Goal: Task Accomplishment & Management: Complete application form

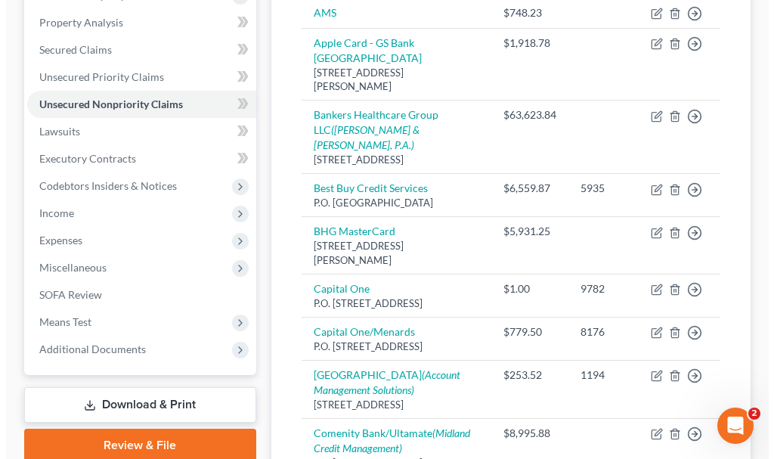
scroll to position [318, 0]
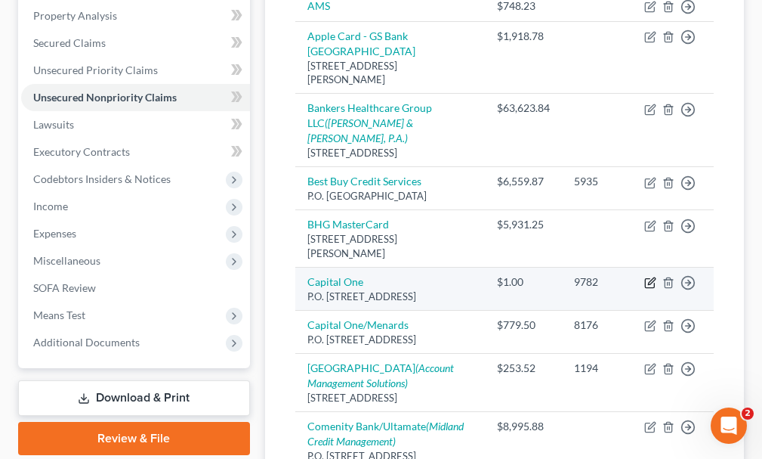
click at [648, 277] on icon "button" at bounding box center [651, 283] width 12 height 12
select select "46"
select select "2"
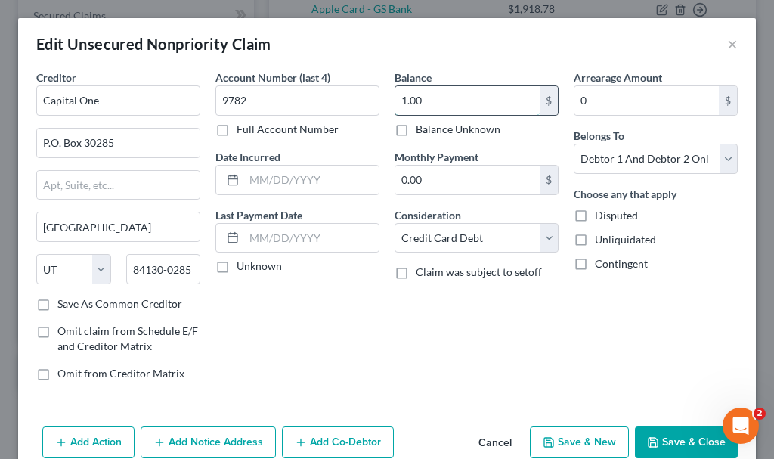
click at [434, 100] on input "1.00" at bounding box center [467, 100] width 144 height 29
type input "8,884.48"
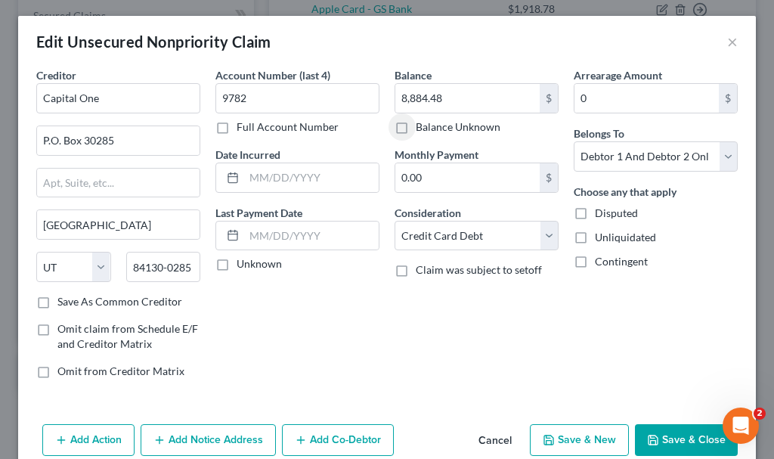
scroll to position [0, 0]
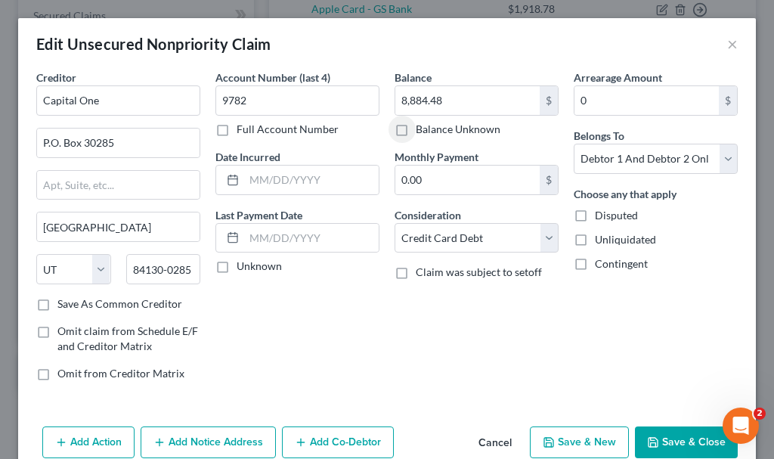
click at [213, 435] on button "Add Notice Address" at bounding box center [208, 442] width 135 height 32
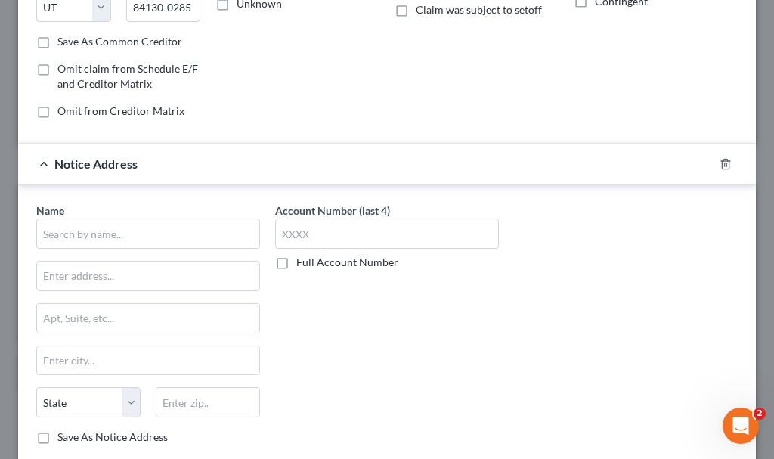
scroll to position [302, 0]
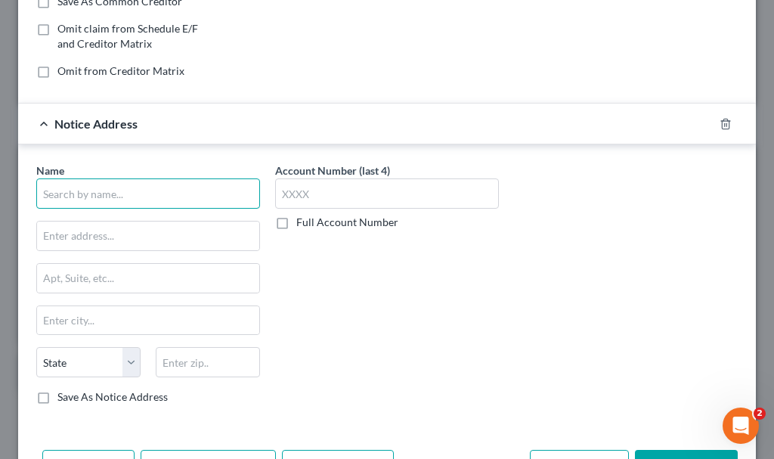
click at [146, 197] on input "text" at bounding box center [148, 193] width 224 height 30
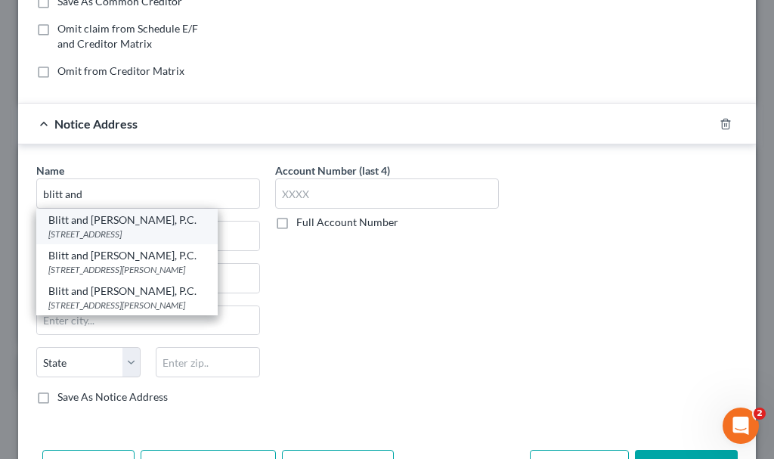
click at [119, 225] on div "Blitt and [PERSON_NAME], P.C." at bounding box center [126, 219] width 157 height 15
type input "Blitt and [PERSON_NAME], P.C."
type input "[STREET_ADDRESS]"
type input "Urbandale"
select select "16"
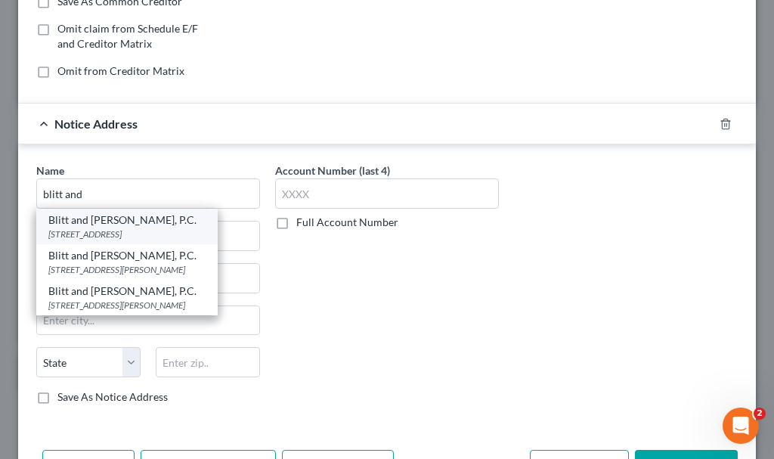
type input "50322"
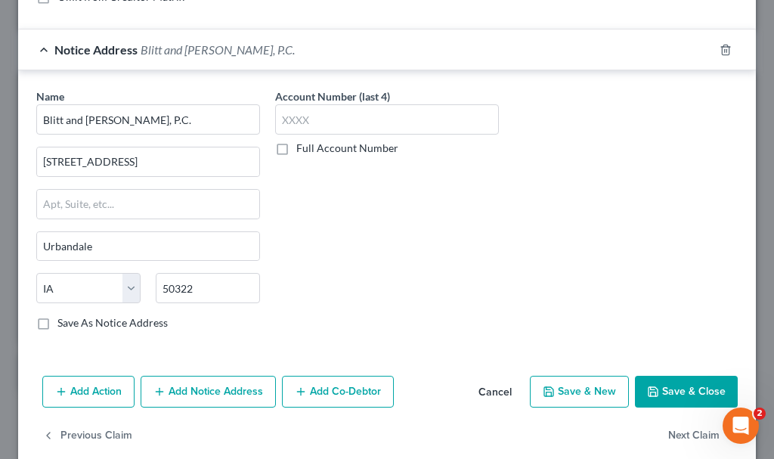
scroll to position [398, 0]
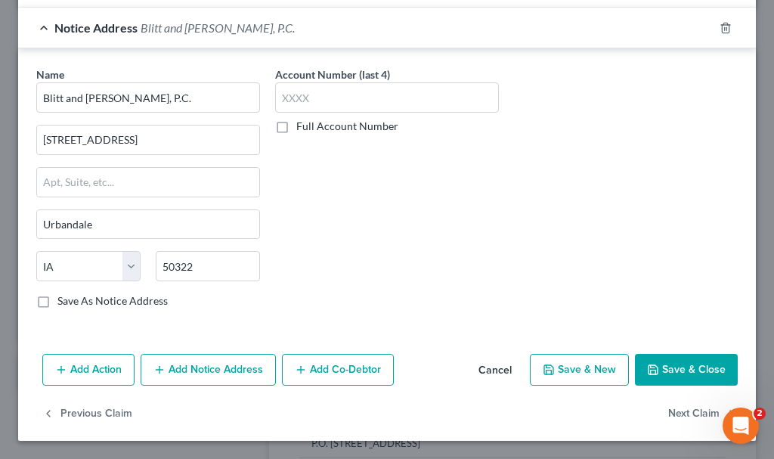
click at [94, 366] on button "Add Action" at bounding box center [88, 370] width 92 height 32
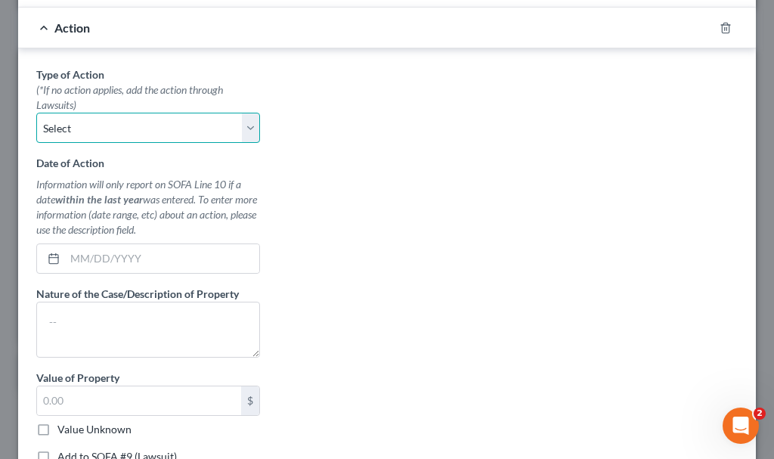
drag, startPoint x: 98, startPoint y: 118, endPoint x: 101, endPoint y: 142, distance: 24.3
click at [97, 118] on select "Select Repossession Garnishment Foreclosure Personal Injury Attached, Seized, O…" at bounding box center [148, 128] width 224 height 30
select select "1"
click at [36, 113] on select "Select Repossession Garnishment Foreclosure Personal Injury Attached, Seized, O…" at bounding box center [148, 128] width 224 height 30
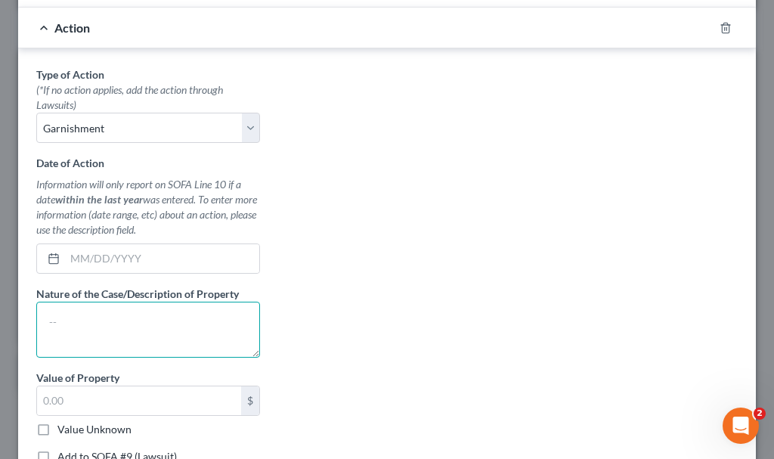
click at [97, 329] on textarea at bounding box center [148, 330] width 224 height 56
type textarea "civil"
click at [57, 456] on label "Add to SOFA #9 (Lawsuit)" at bounding box center [116, 456] width 119 height 15
click at [63, 456] on input "Add to SOFA #9 (Lawsuit)" at bounding box center [68, 454] width 10 height 10
checkbox input "true"
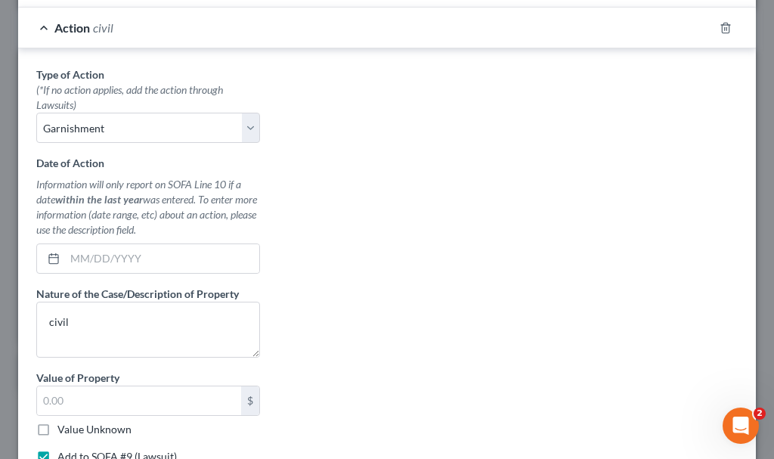
select select "0"
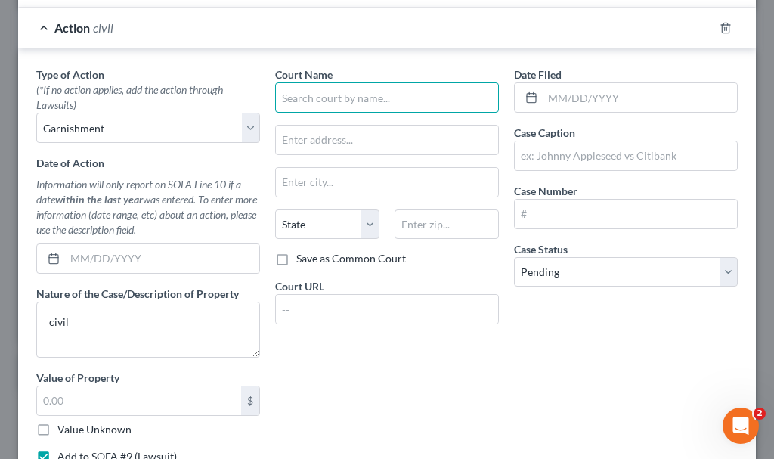
click at [314, 94] on input "text" at bounding box center [387, 97] width 224 height 30
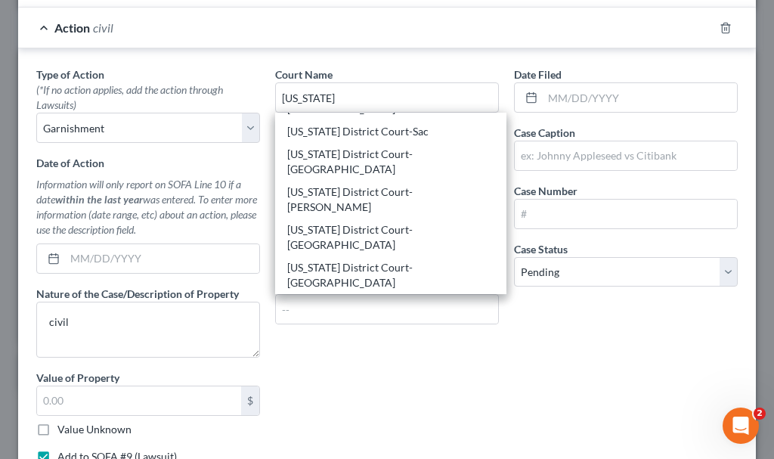
scroll to position [332, 0]
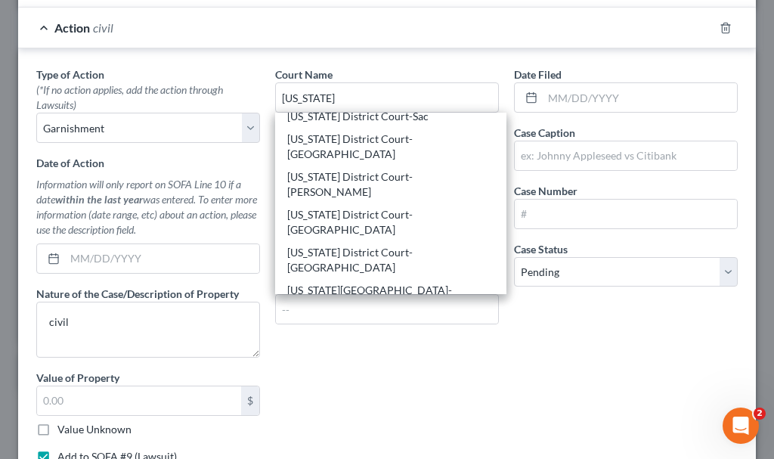
type input "[US_STATE] District Court-[GEOGRAPHIC_DATA]"
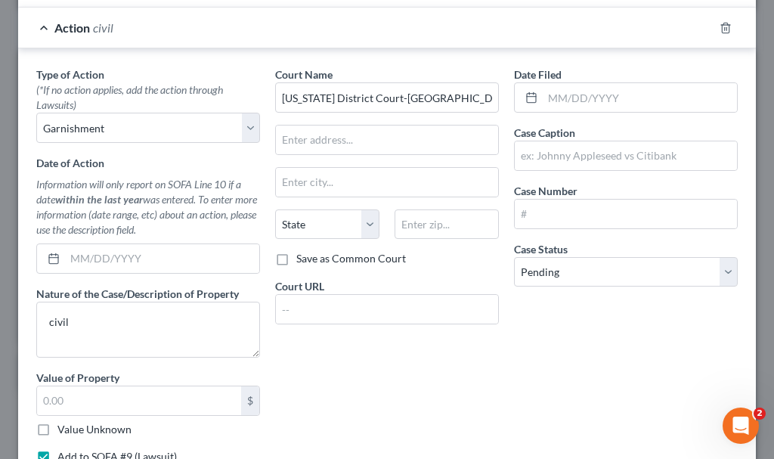
scroll to position [0, 0]
click at [557, 97] on input "text" at bounding box center [640, 97] width 194 height 29
type input "[DATE]"
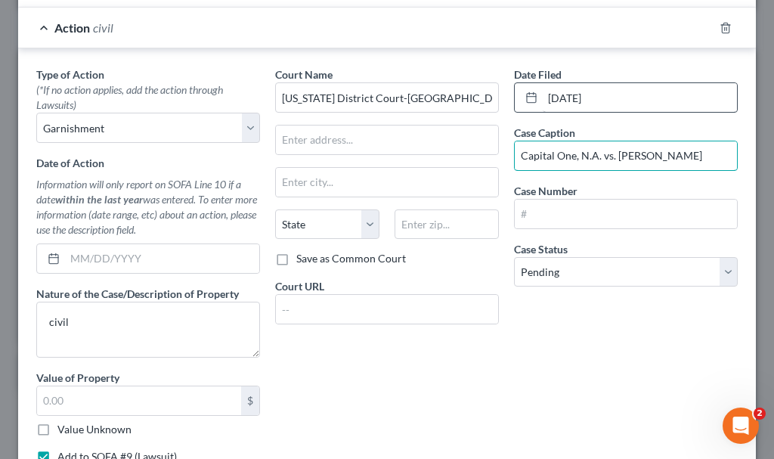
type input "Capital One, N.A. vs. [PERSON_NAME]"
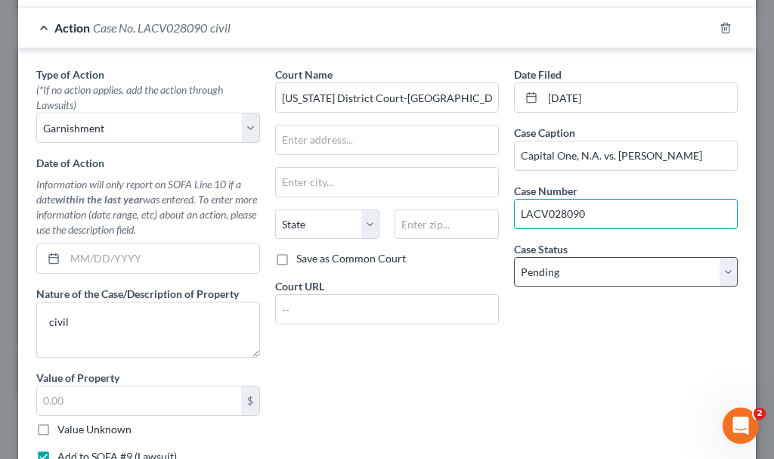
type input "LACV028090"
click at [568, 270] on select "Select Pending On Appeal Concluded" at bounding box center [626, 272] width 224 height 30
select select "2"
click at [514, 257] on select "Select Pending On Appeal Concluded" at bounding box center [626, 272] width 224 height 30
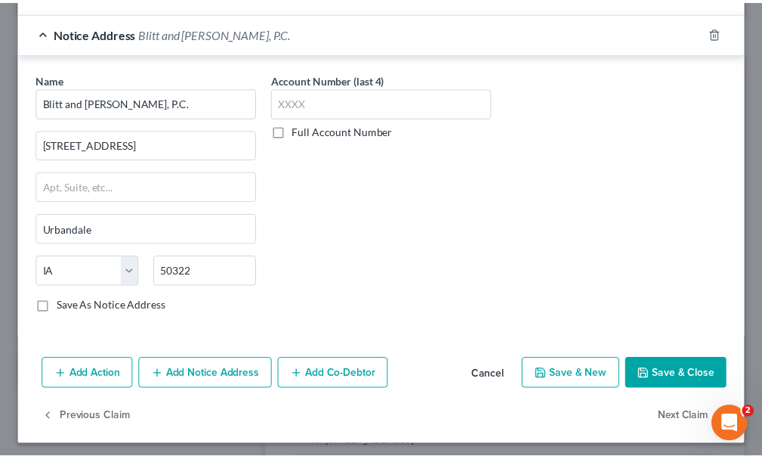
scroll to position [880, 0]
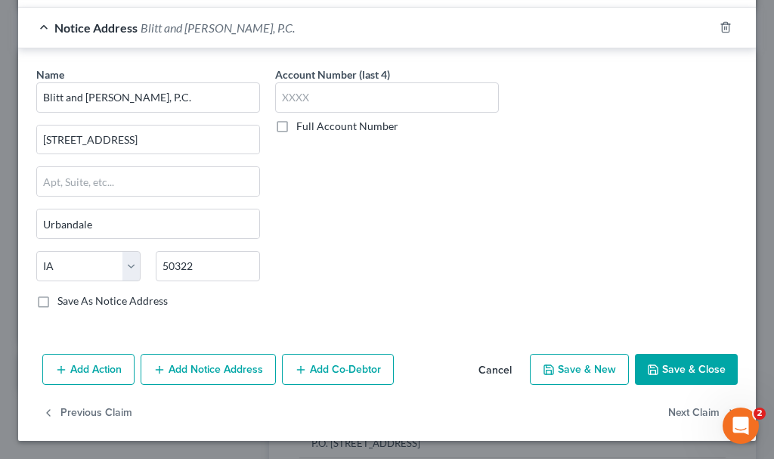
click at [664, 366] on button "Save & Close" at bounding box center [686, 370] width 103 height 32
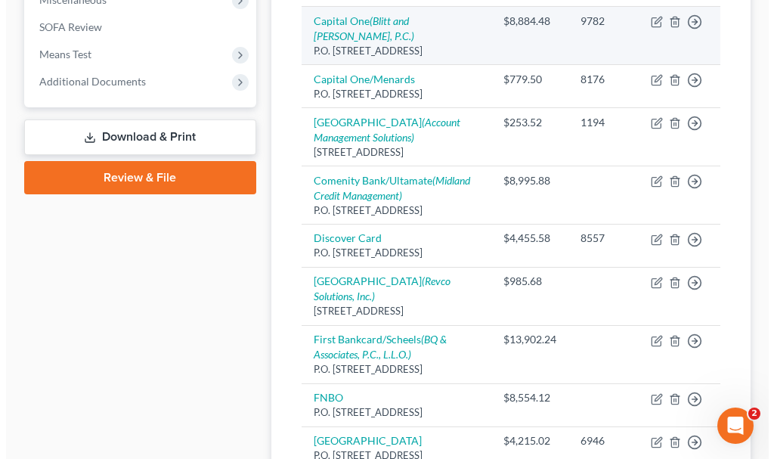
scroll to position [696, 0]
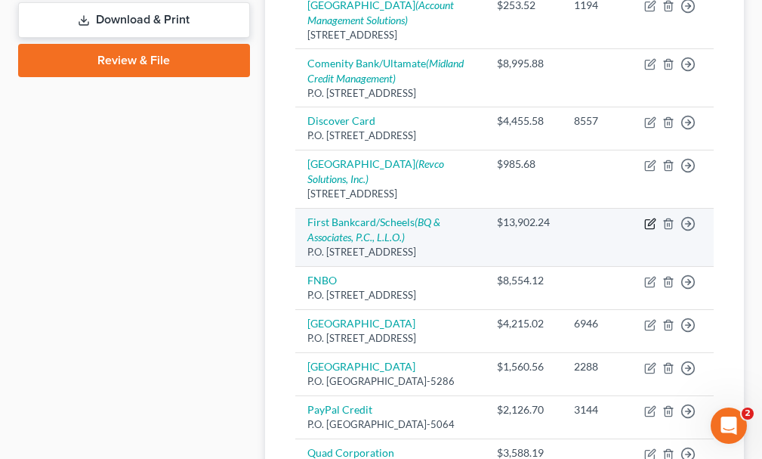
click at [649, 230] on icon "button" at bounding box center [651, 224] width 12 height 12
select select "30"
select select "2"
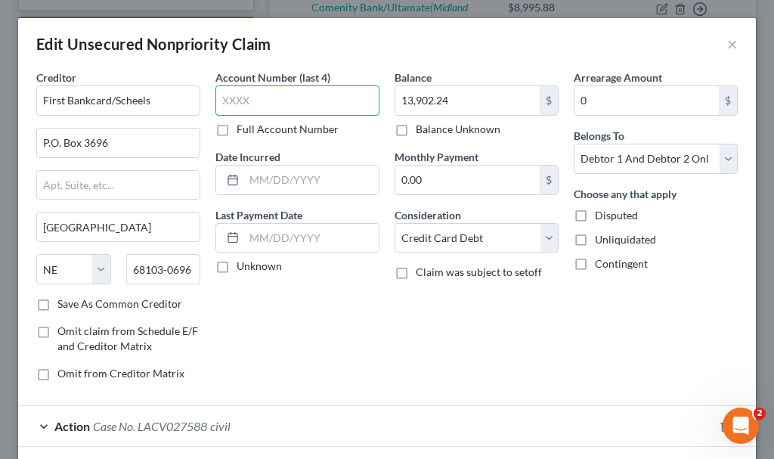
click at [277, 98] on input "text" at bounding box center [297, 100] width 164 height 30
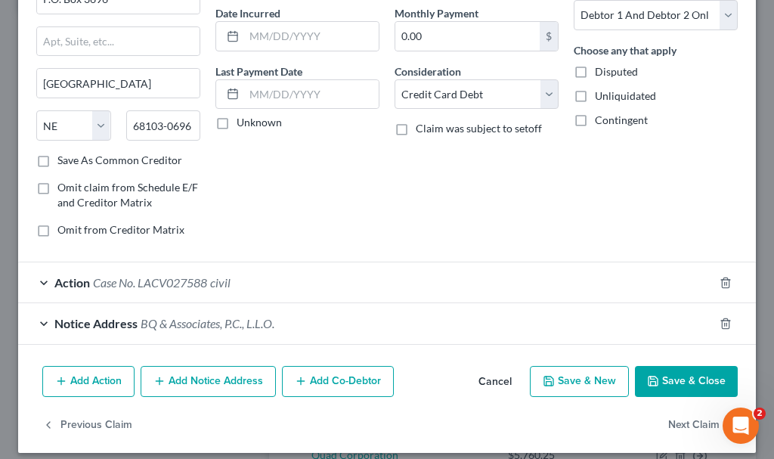
scroll to position [151, 0]
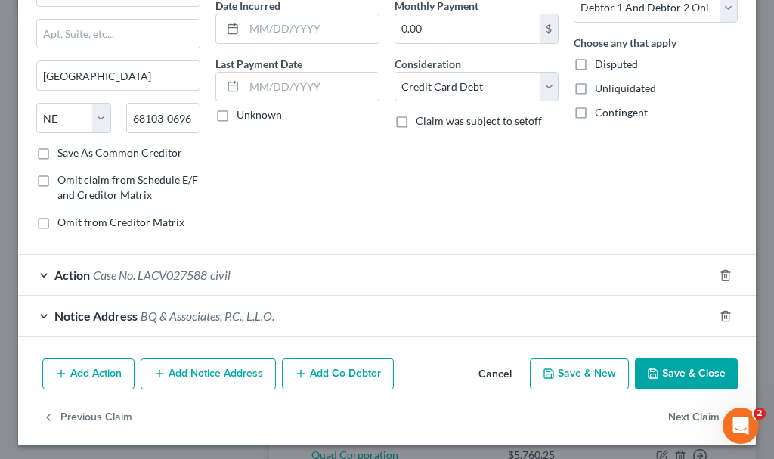
type input "9245"
click at [183, 274] on span "Case No. LACV027588" at bounding box center [150, 275] width 114 height 14
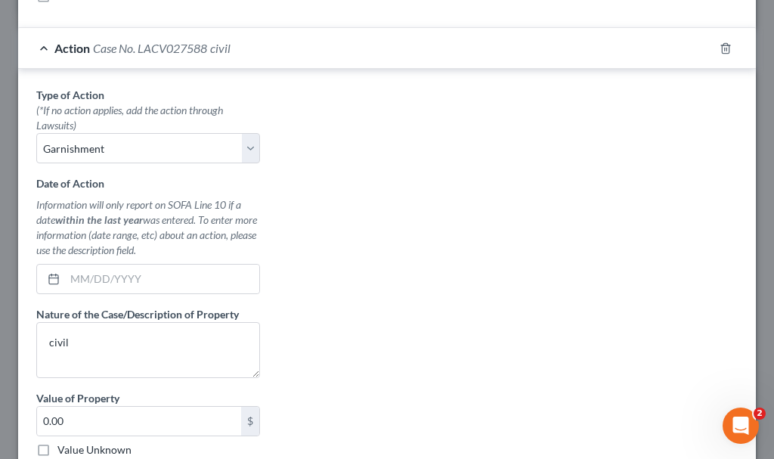
scroll to position [453, 0]
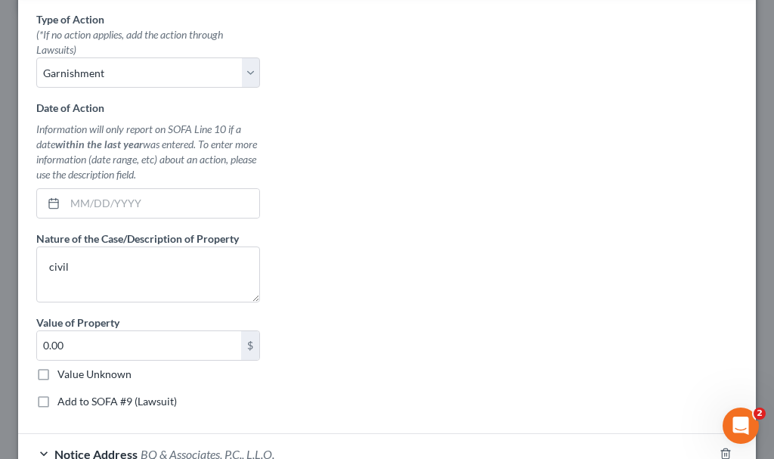
click at [57, 400] on label "Add to SOFA #9 (Lawsuit)" at bounding box center [116, 401] width 119 height 15
click at [63, 400] on input "Add to SOFA #9 (Lawsuit)" at bounding box center [68, 399] width 10 height 10
checkbox input "true"
select select "2"
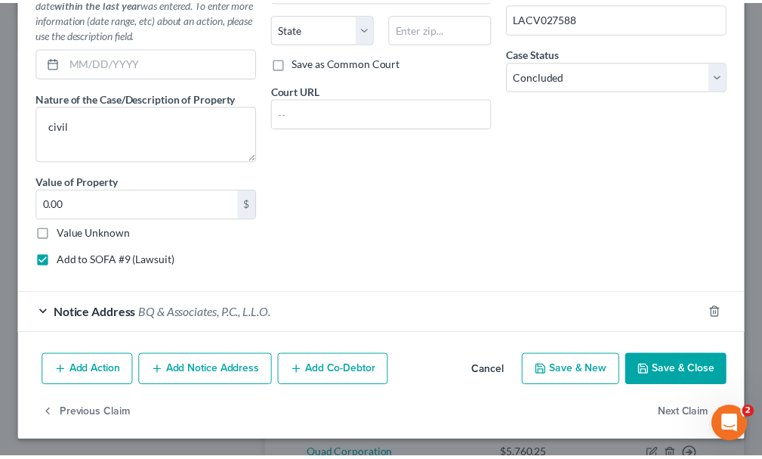
scroll to position [595, 0]
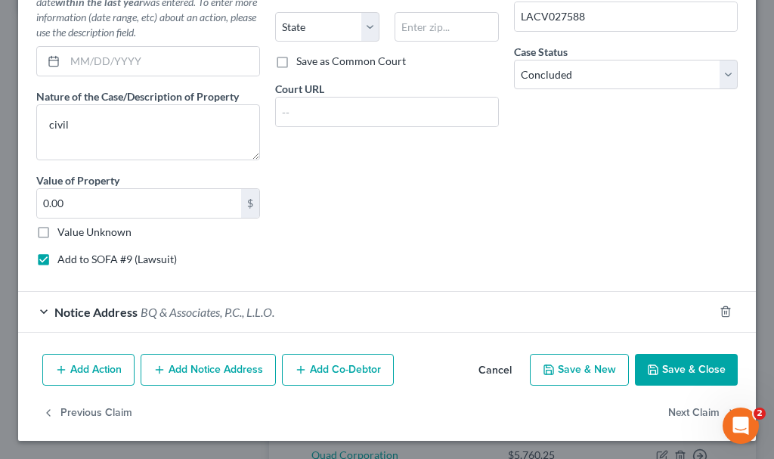
click at [654, 370] on button "Save & Close" at bounding box center [686, 370] width 103 height 32
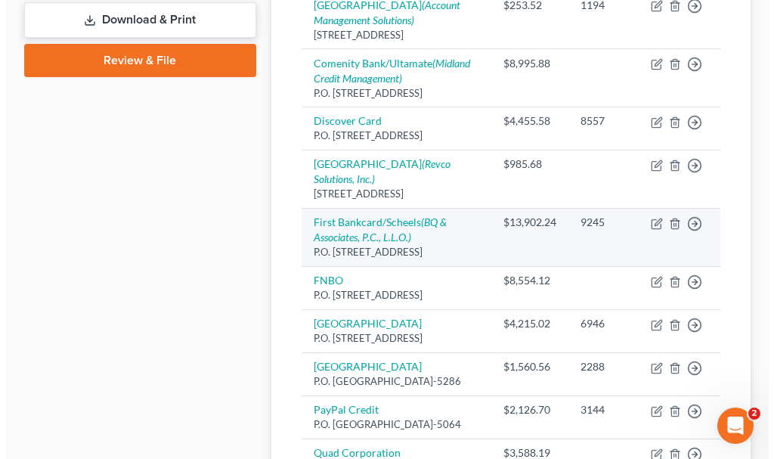
scroll to position [620, 0]
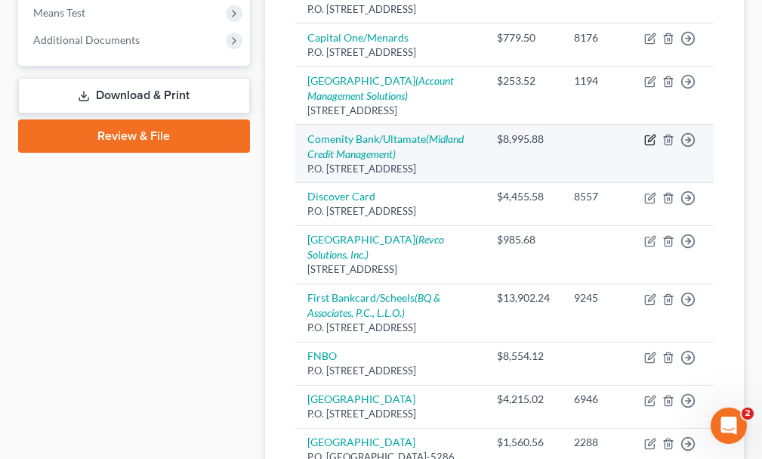
click at [652, 137] on icon "button" at bounding box center [651, 138] width 7 height 7
select select "36"
select select "2"
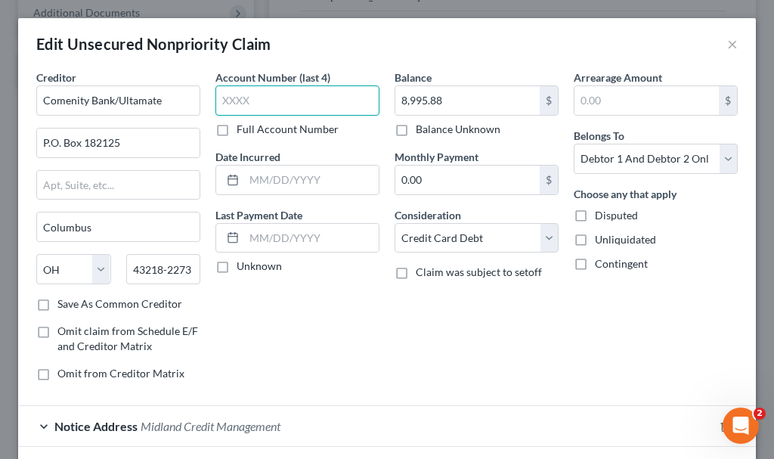
click at [286, 104] on input "text" at bounding box center [297, 100] width 164 height 30
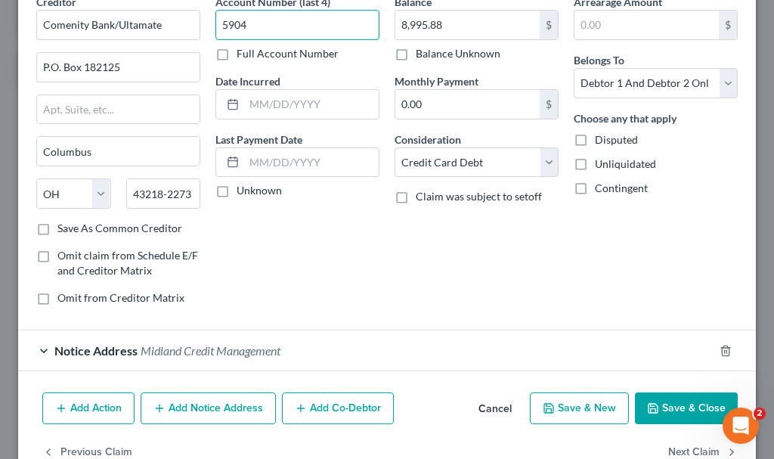
type input "5904"
click at [224, 407] on button "Add Notice Address" at bounding box center [208, 408] width 135 height 32
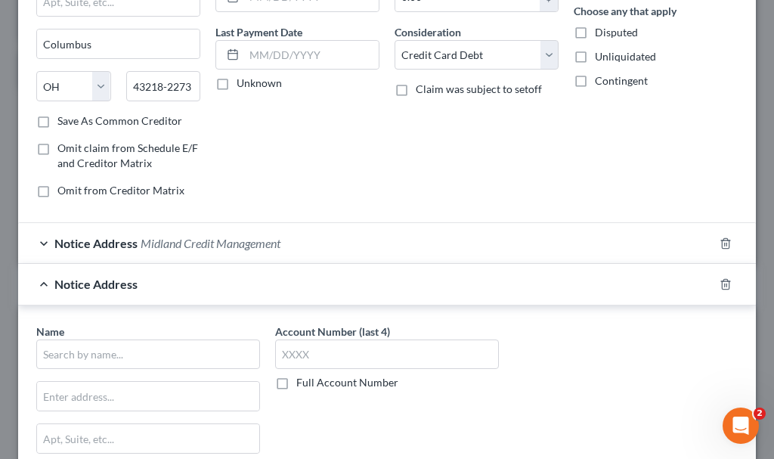
scroll to position [227, 0]
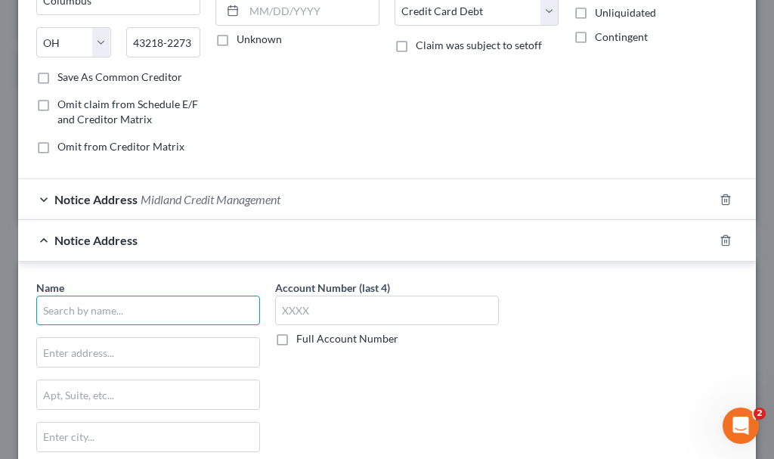
click at [178, 306] on input "text" at bounding box center [148, 310] width 224 height 30
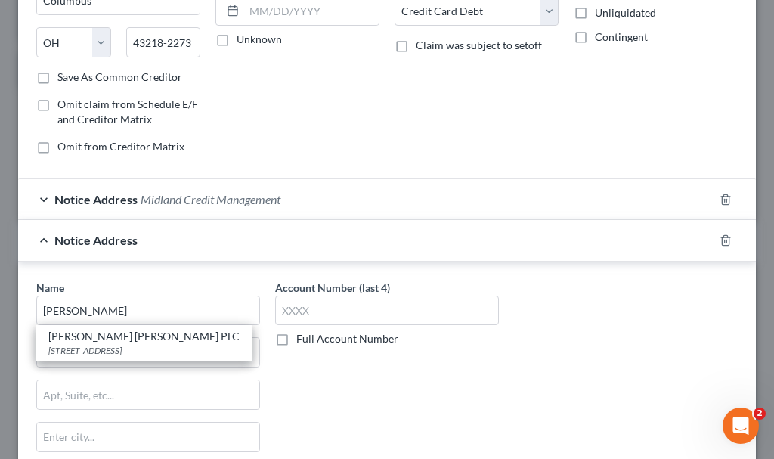
drag, startPoint x: 97, startPoint y: 348, endPoint x: 236, endPoint y: 327, distance: 139.8
click at [97, 348] on div "[STREET_ADDRESS]" at bounding box center [143, 350] width 191 height 13
type input "[PERSON_NAME] [PERSON_NAME] PLC"
type input "[STREET_ADDRESS]"
type input "[GEOGRAPHIC_DATA]"
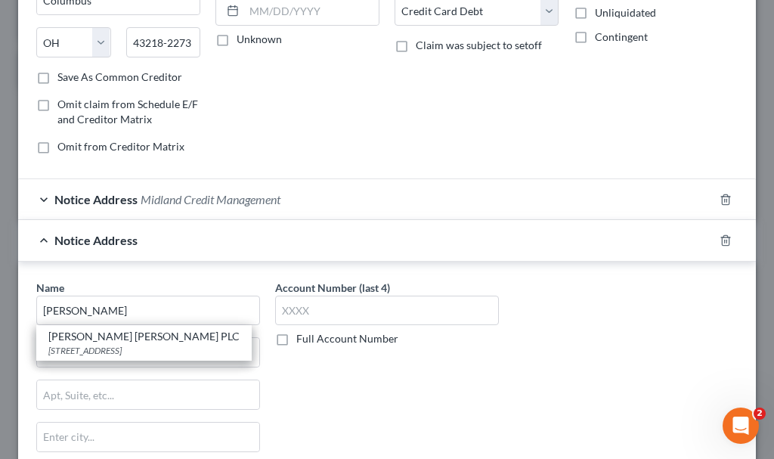
select select "16"
type input "50265"
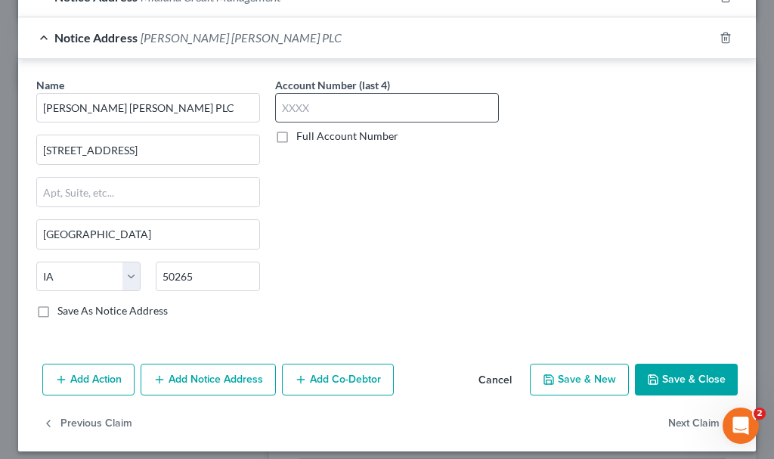
scroll to position [440, 0]
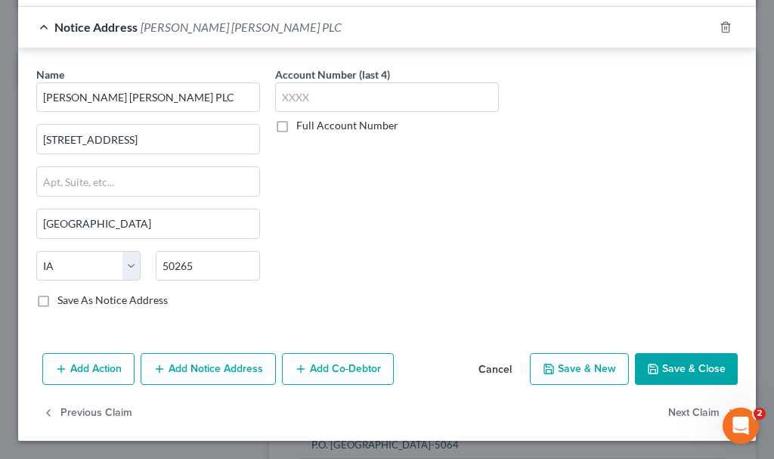
click at [99, 366] on button "Add Action" at bounding box center [88, 369] width 92 height 32
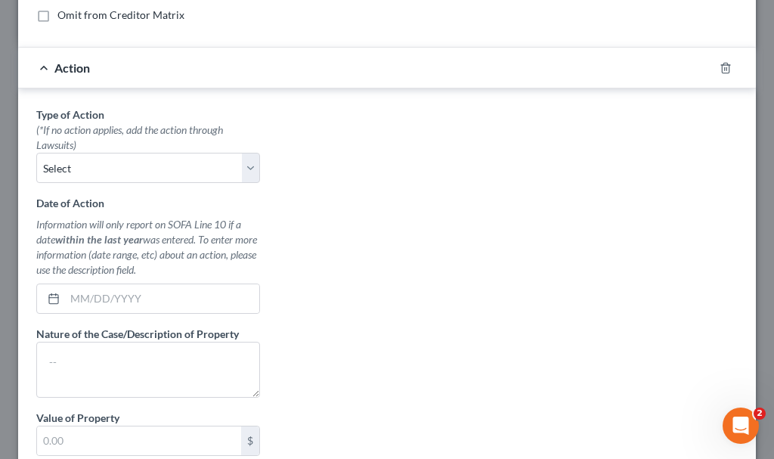
scroll to position [316, 0]
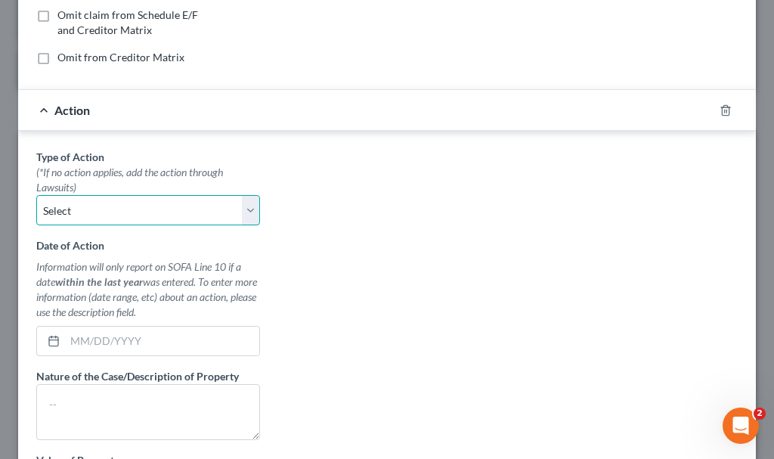
click at [97, 206] on select "Select Repossession Garnishment Foreclosure Personal Injury Attached, Seized, O…" at bounding box center [148, 210] width 224 height 30
select select "1"
click at [36, 195] on select "Select Repossession Garnishment Foreclosure Personal Injury Attached, Seized, O…" at bounding box center [148, 210] width 224 height 30
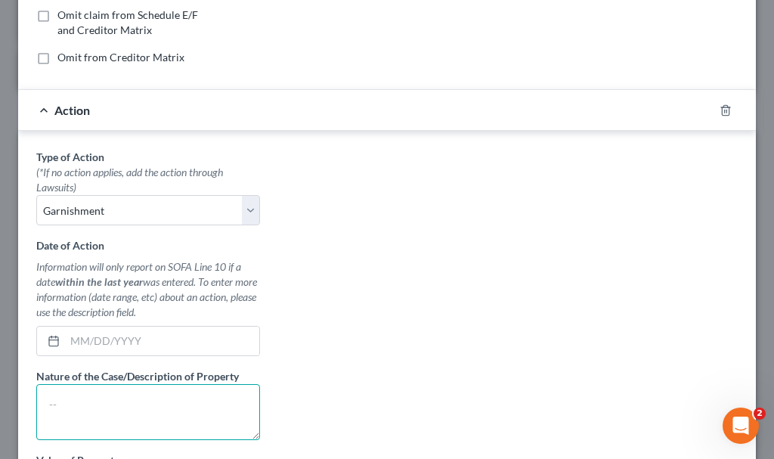
click at [120, 402] on textarea at bounding box center [148, 412] width 224 height 56
type textarea "civil"
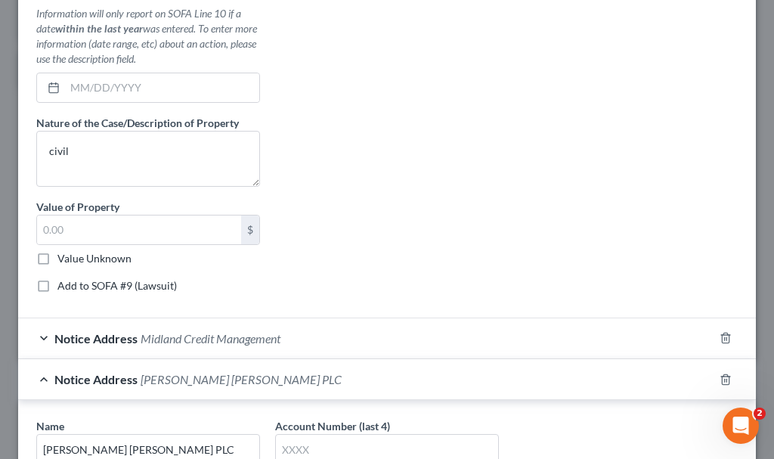
click at [57, 281] on label "Add to SOFA #9 (Lawsuit)" at bounding box center [116, 285] width 119 height 15
click at [63, 281] on input "Add to SOFA #9 (Lawsuit)" at bounding box center [68, 283] width 10 height 10
checkbox input "true"
select select "0"
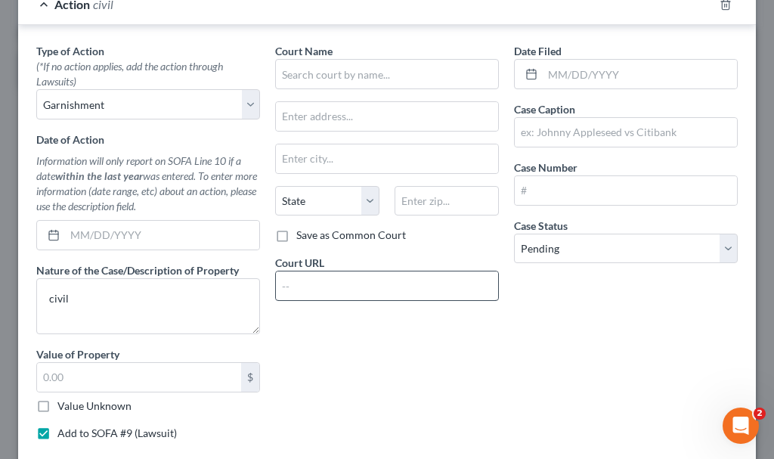
scroll to position [418, 0]
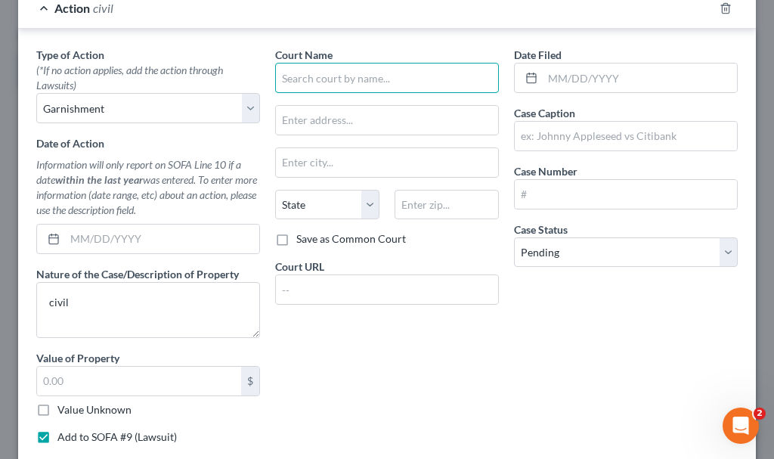
click at [362, 85] on input "text" at bounding box center [387, 78] width 224 height 30
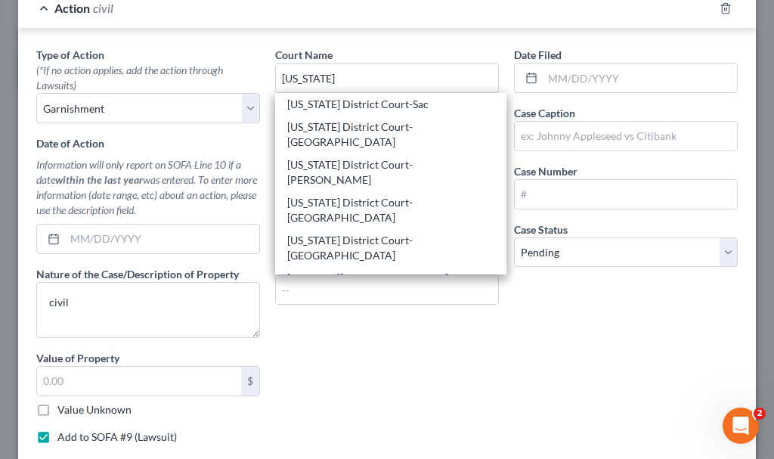
scroll to position [332, 0]
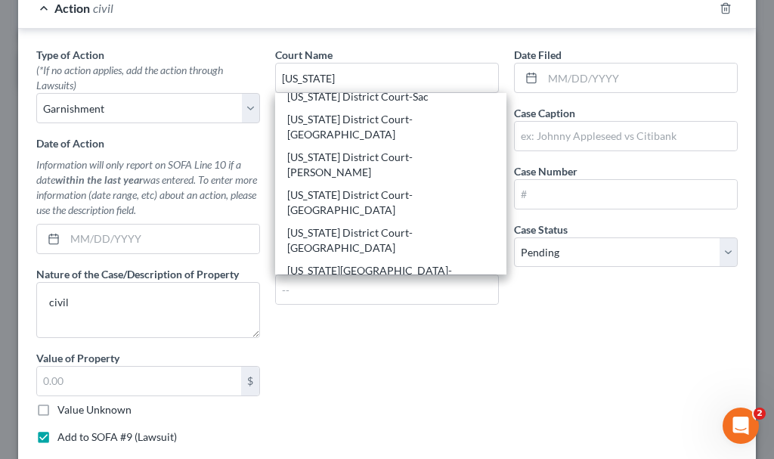
type input "[US_STATE] District Court-[GEOGRAPHIC_DATA]"
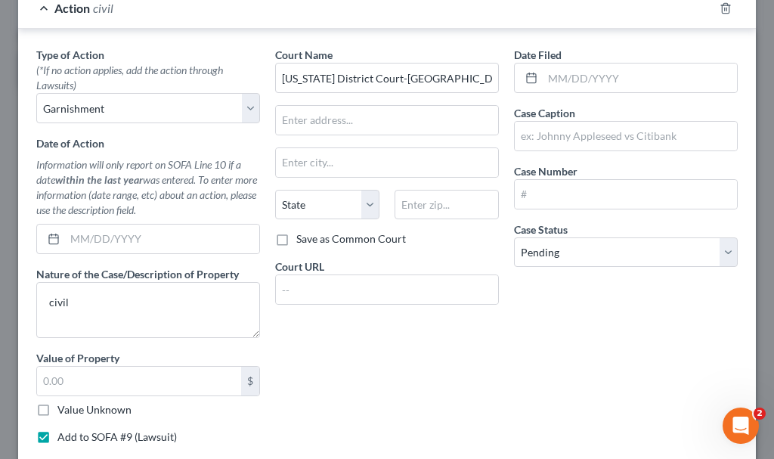
scroll to position [0, 0]
click at [630, 131] on input "text" at bounding box center [626, 136] width 222 height 29
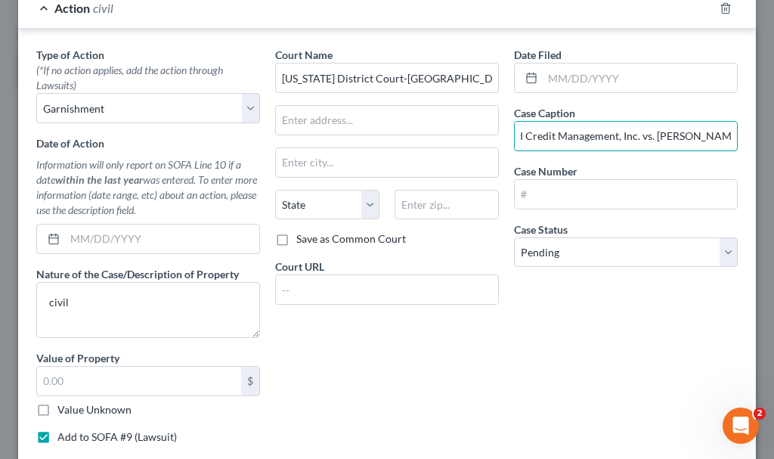
scroll to position [0, 42]
type input "Midland Credit Management, Inc. vs. [PERSON_NAME]"
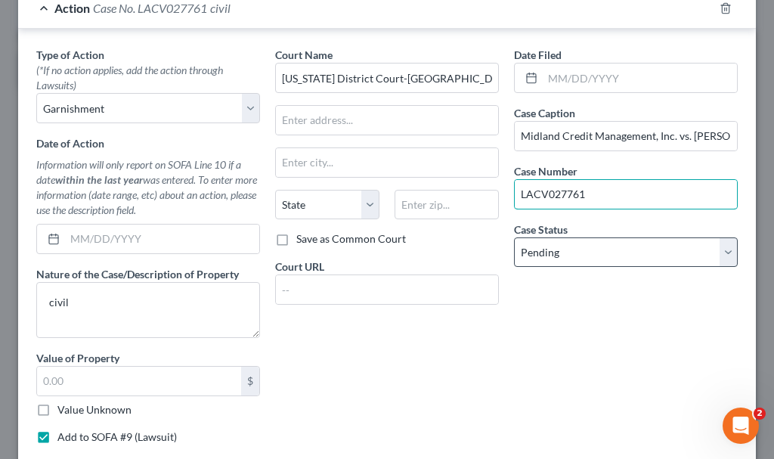
type input "LACV027761"
click at [570, 248] on select "Select Pending On Appeal Concluded" at bounding box center [626, 252] width 224 height 30
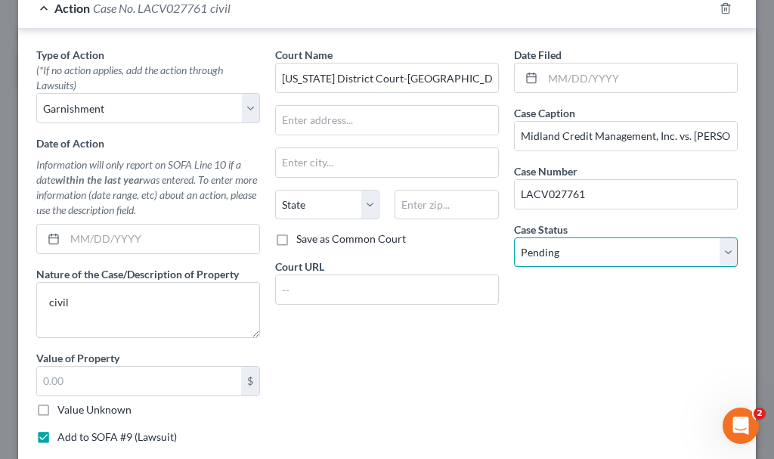
select select "2"
click at [514, 237] on select "Select Pending On Appeal Concluded" at bounding box center [626, 252] width 224 height 30
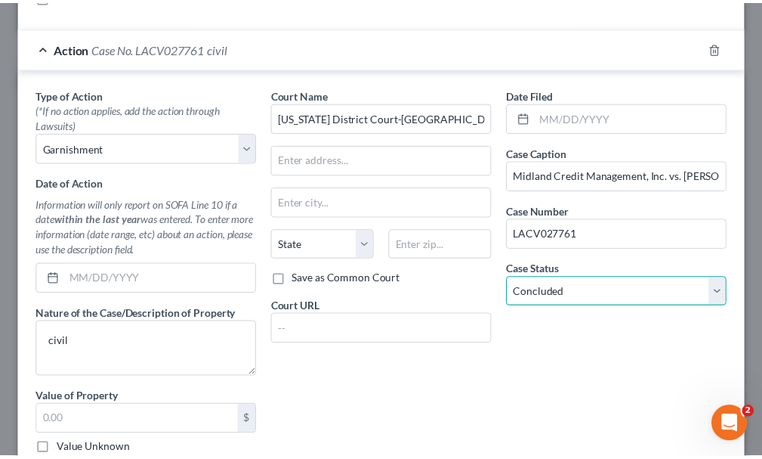
scroll to position [920, 0]
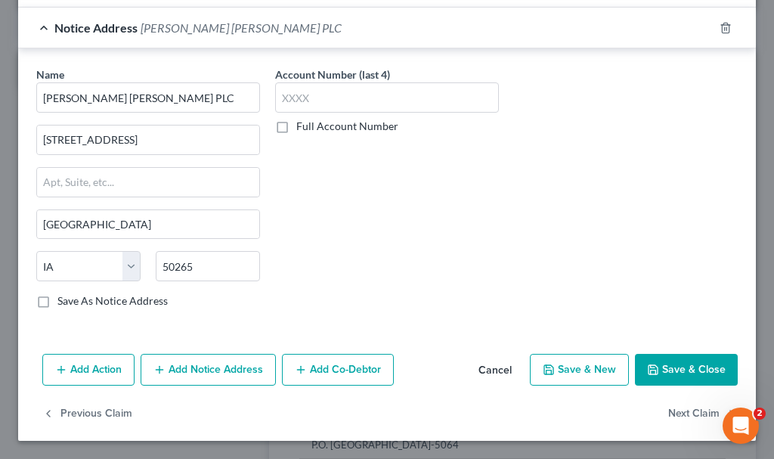
click at [660, 373] on button "Save & Close" at bounding box center [686, 370] width 103 height 32
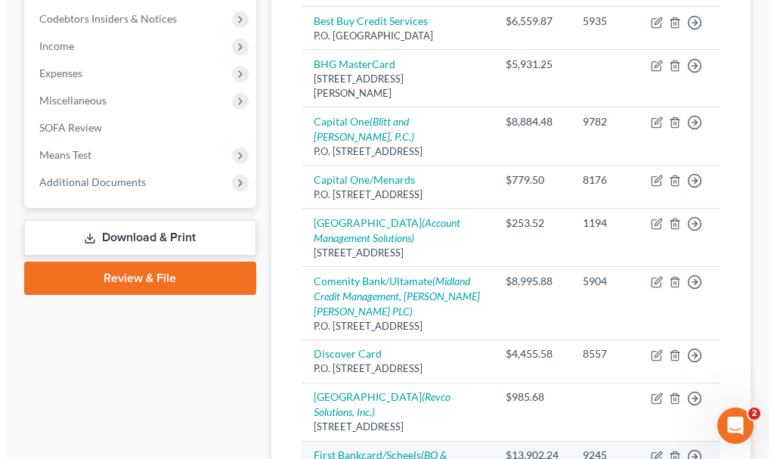
scroll to position [469, 0]
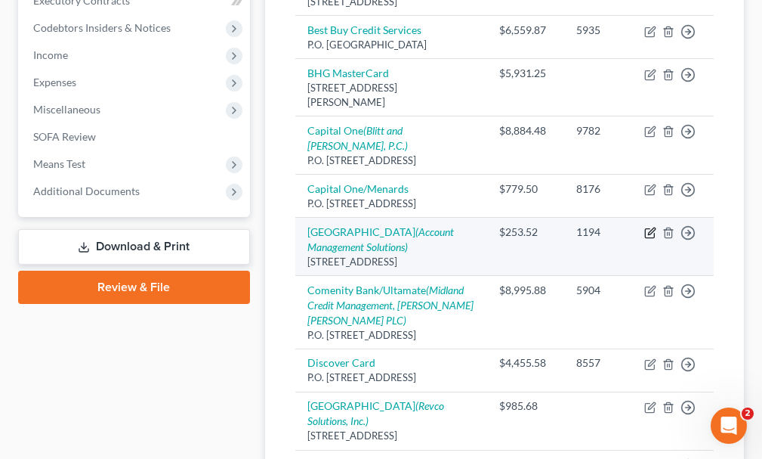
click at [647, 227] on icon "button" at bounding box center [651, 233] width 12 height 12
select select "16"
select select "9"
select select "2"
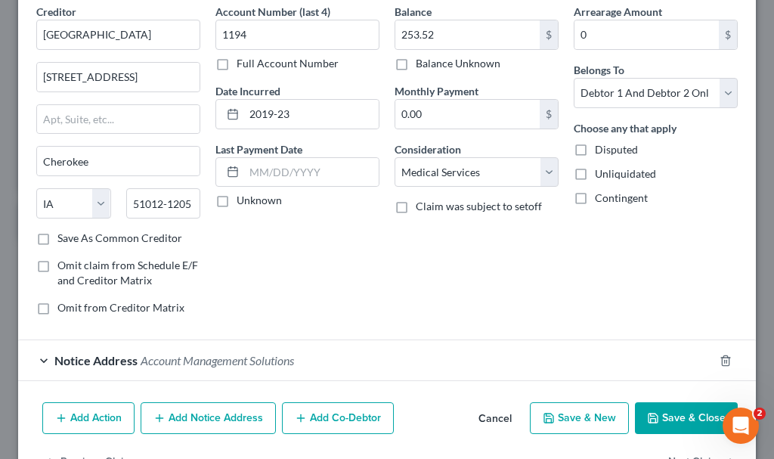
scroll to position [114, 0]
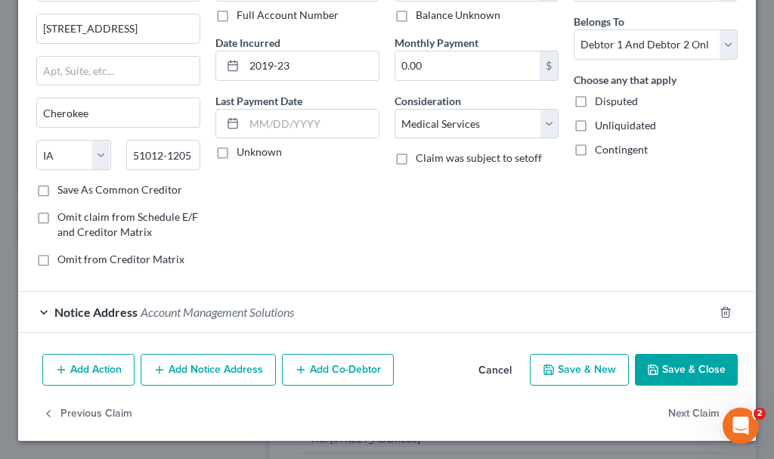
click at [219, 363] on button "Add Notice Address" at bounding box center [208, 370] width 135 height 32
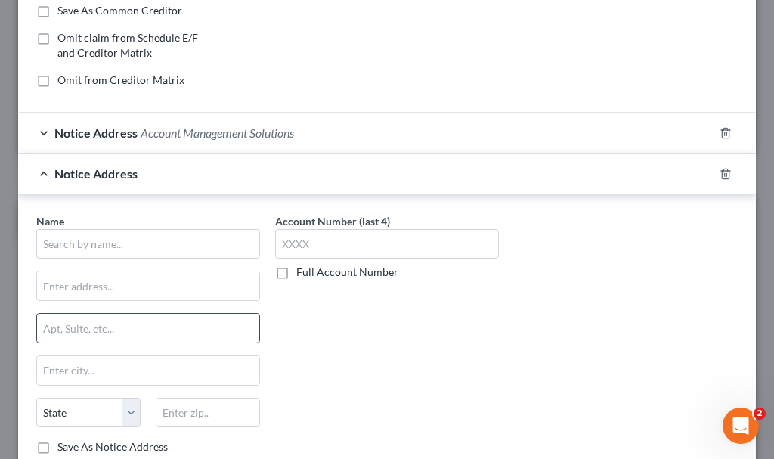
scroll to position [341, 0]
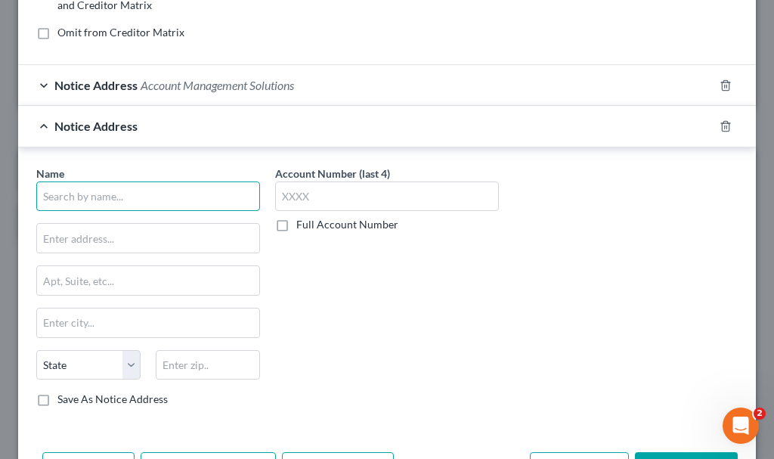
click at [125, 199] on input "text" at bounding box center [148, 196] width 224 height 30
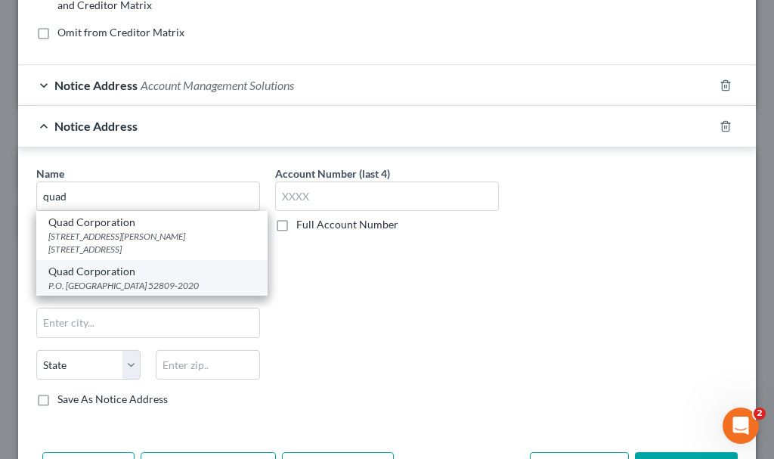
click at [102, 279] on div "P.O. [GEOGRAPHIC_DATA] 52809-2020" at bounding box center [151, 285] width 207 height 13
type input "Quad Corporation"
type input "P.O. Box 2020"
type input "[PERSON_NAME]"
select select "16"
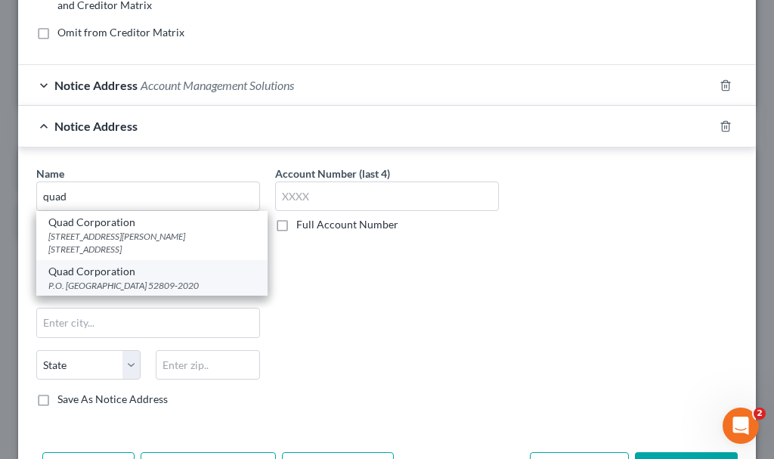
type input "52809-2020"
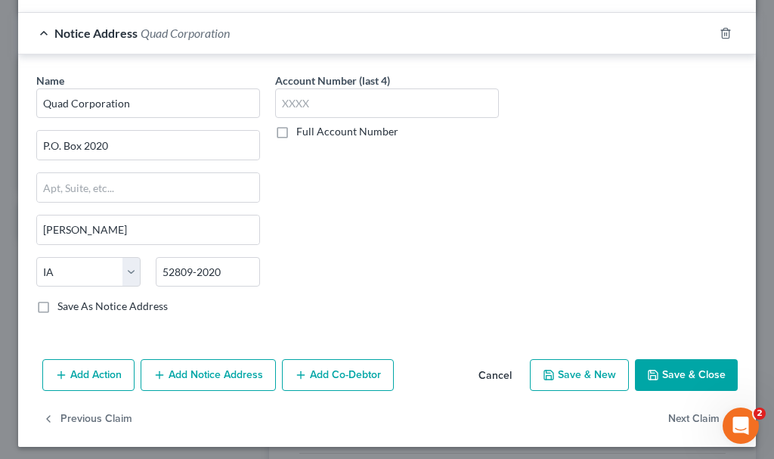
scroll to position [440, 0]
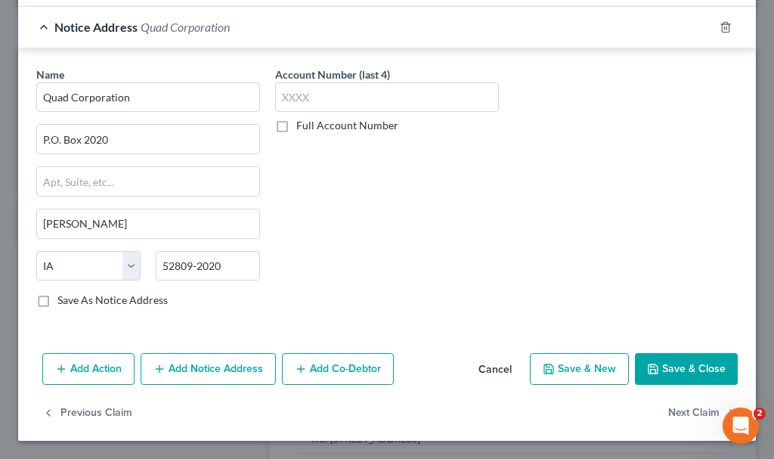
click at [67, 367] on button "Add Action" at bounding box center [88, 369] width 92 height 32
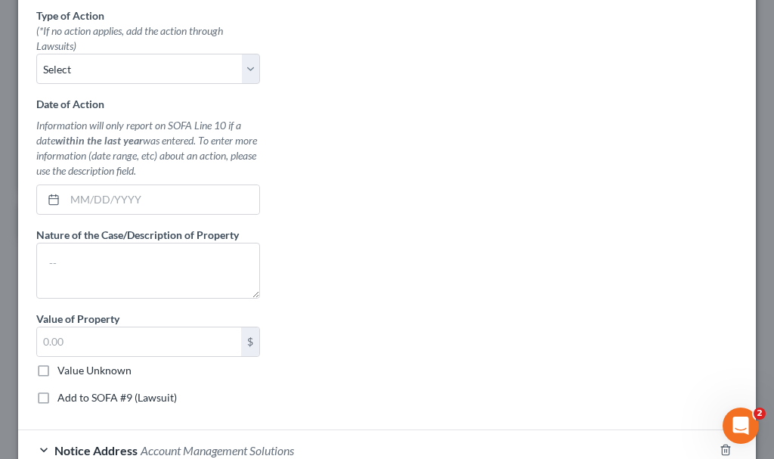
scroll to position [391, 0]
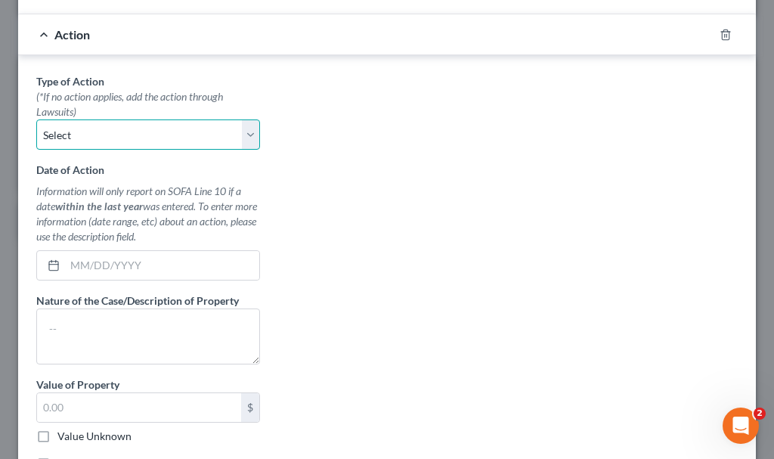
click at [128, 135] on select "Select Repossession Garnishment Foreclosure Personal Injury Attached, Seized, O…" at bounding box center [148, 134] width 224 height 30
select select "1"
click at [36, 119] on select "Select Repossession Garnishment Foreclosure Personal Injury Attached, Seized, O…" at bounding box center [148, 134] width 224 height 30
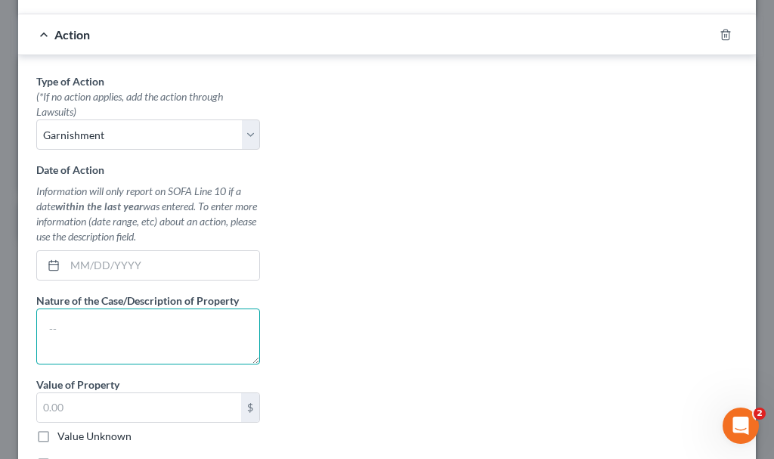
click at [121, 335] on textarea at bounding box center [148, 336] width 224 height 56
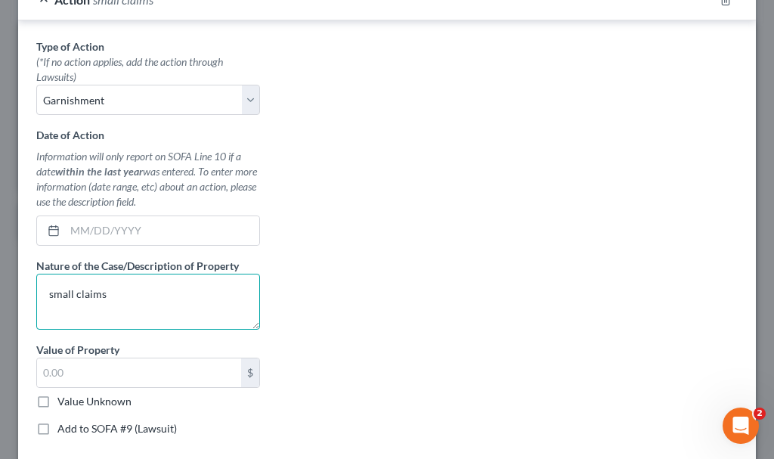
scroll to position [467, 0]
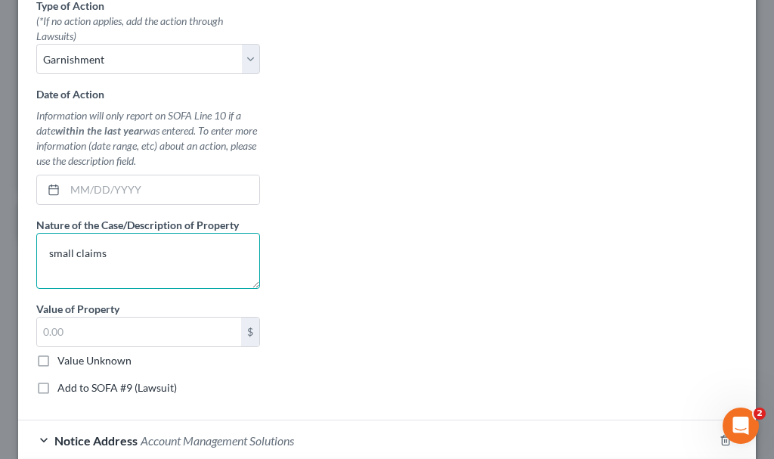
type textarea "small claims"
click at [57, 386] on label "Add to SOFA #9 (Lawsuit)" at bounding box center [116, 387] width 119 height 15
click at [63, 386] on input "Add to SOFA #9 (Lawsuit)" at bounding box center [68, 385] width 10 height 10
checkbox input "true"
select select "0"
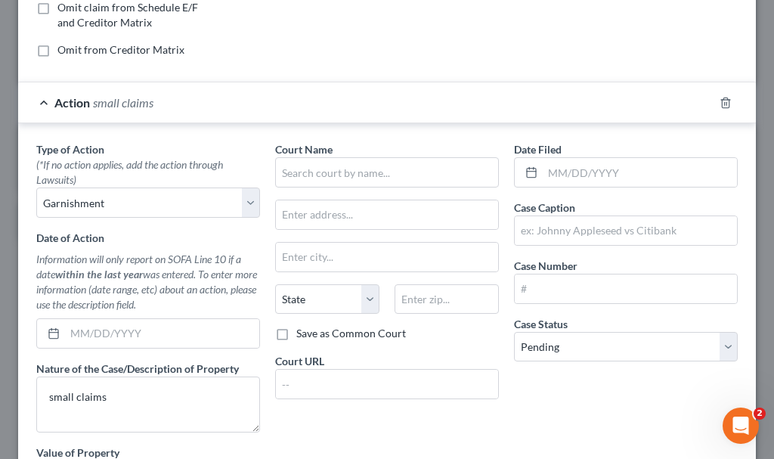
scroll to position [316, 0]
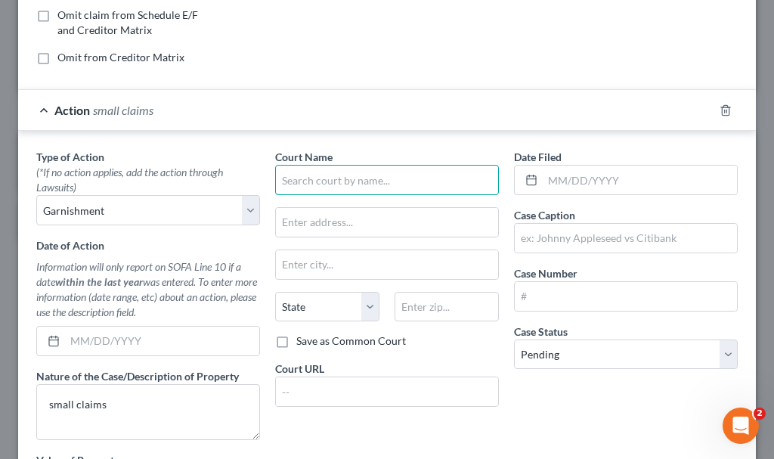
click at [347, 179] on input "text" at bounding box center [387, 180] width 224 height 30
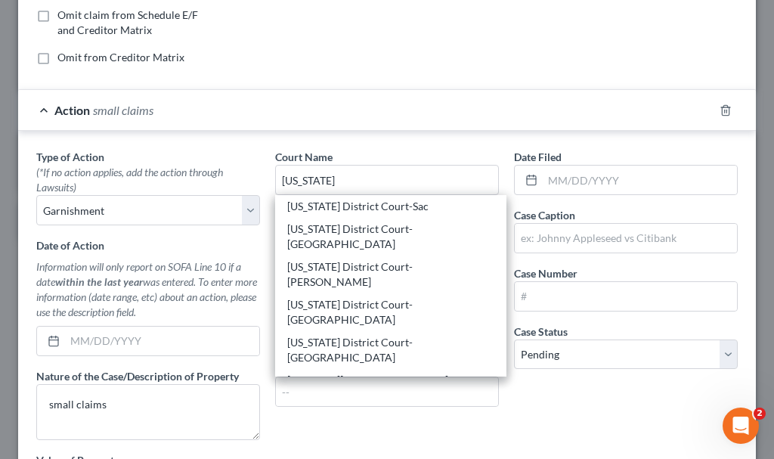
scroll to position [332, 0]
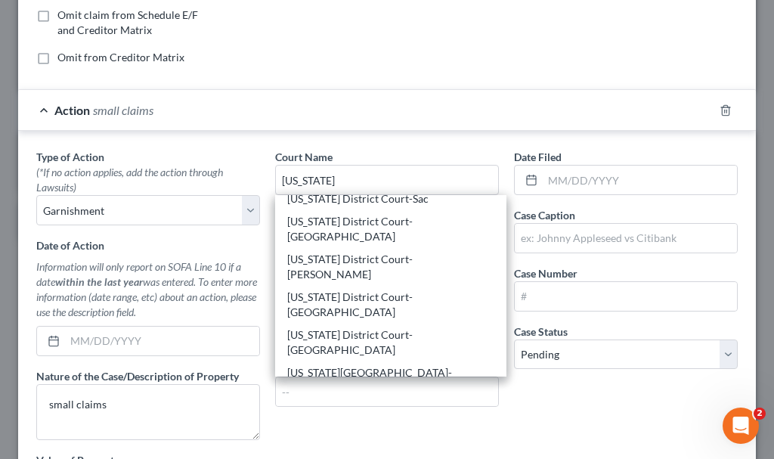
type input "[US_STATE] District Court-[GEOGRAPHIC_DATA]"
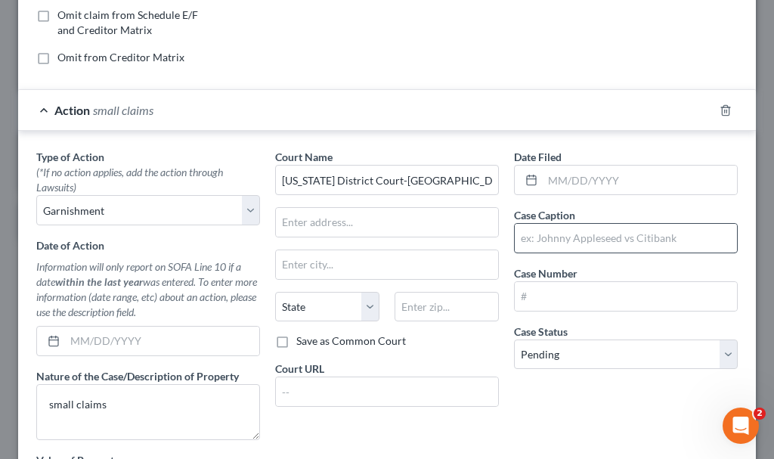
scroll to position [0, 0]
click at [563, 240] on input "text" at bounding box center [626, 238] width 222 height 29
type input "Quad Corporation vs. [PERSON_NAME]"
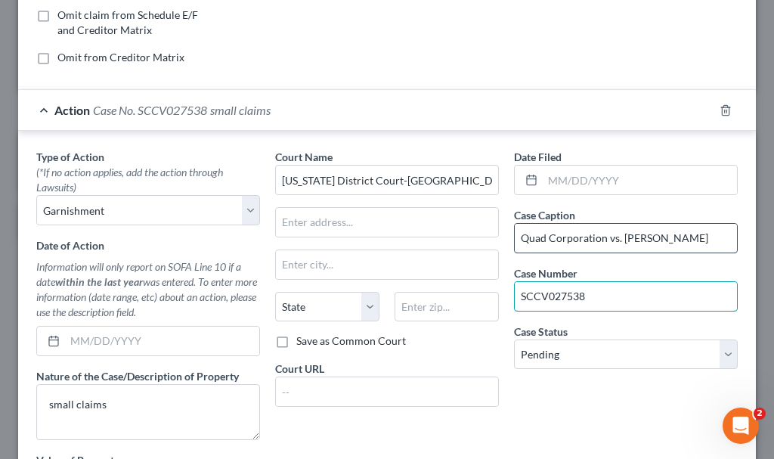
type input "SCCV027538"
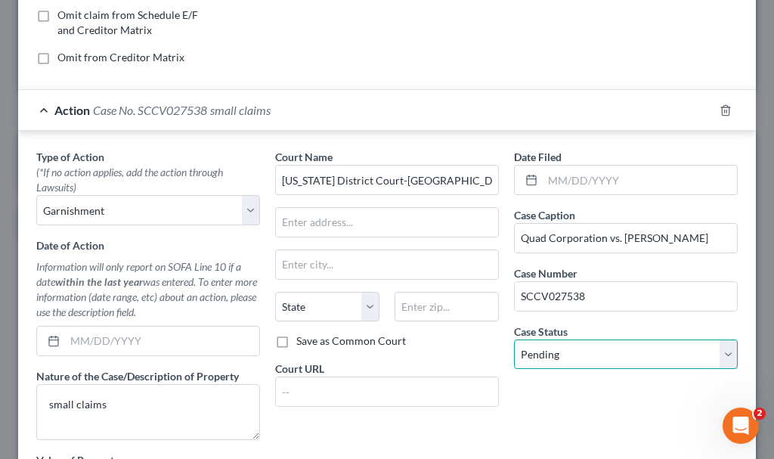
click at [595, 352] on select "Select Pending On Appeal Concluded" at bounding box center [626, 354] width 224 height 30
select select "2"
click at [514, 339] on select "Select Pending On Appeal Concluded" at bounding box center [626, 354] width 224 height 30
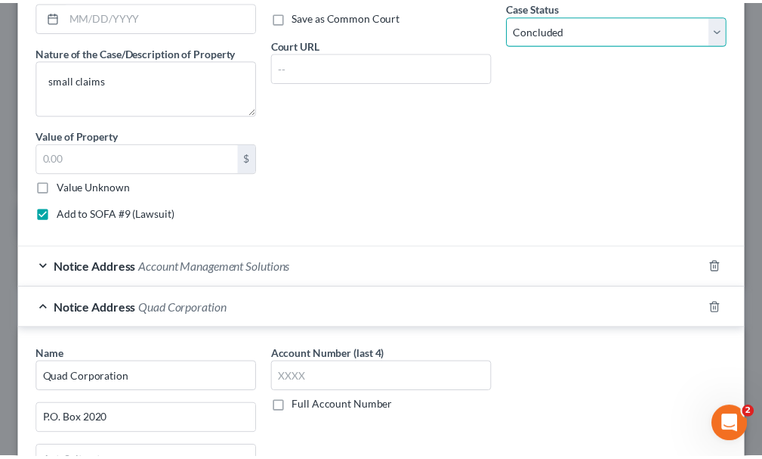
scroll to position [920, 0]
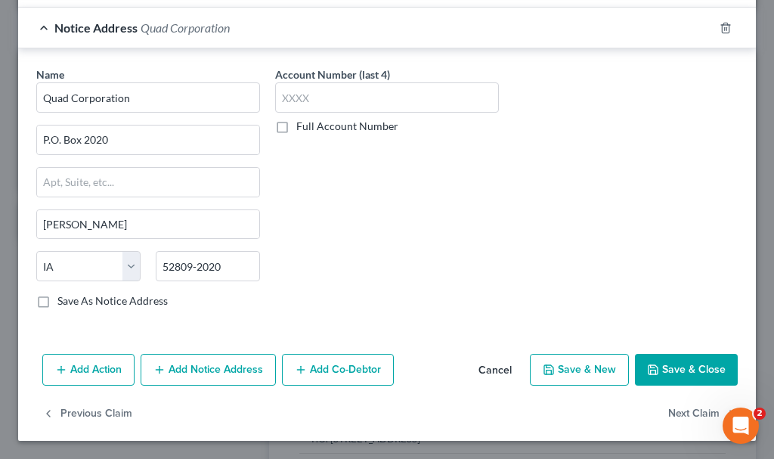
click at [670, 367] on button "Save & Close" at bounding box center [686, 370] width 103 height 32
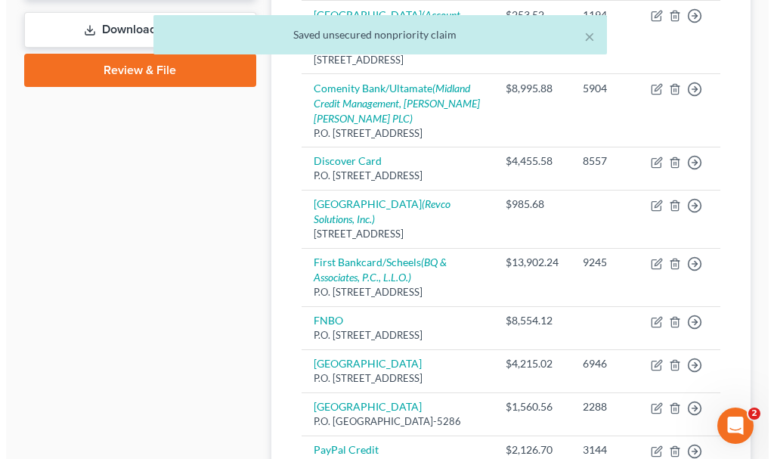
scroll to position [712, 0]
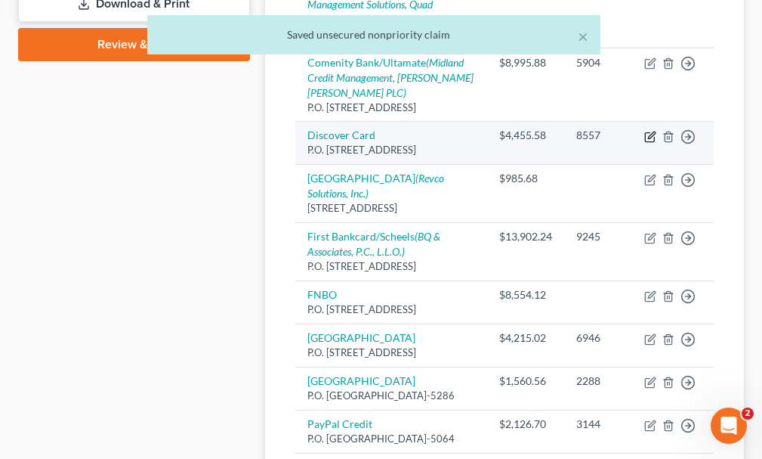
click at [650, 138] on icon "button" at bounding box center [651, 134] width 7 height 7
select select "46"
select select "2"
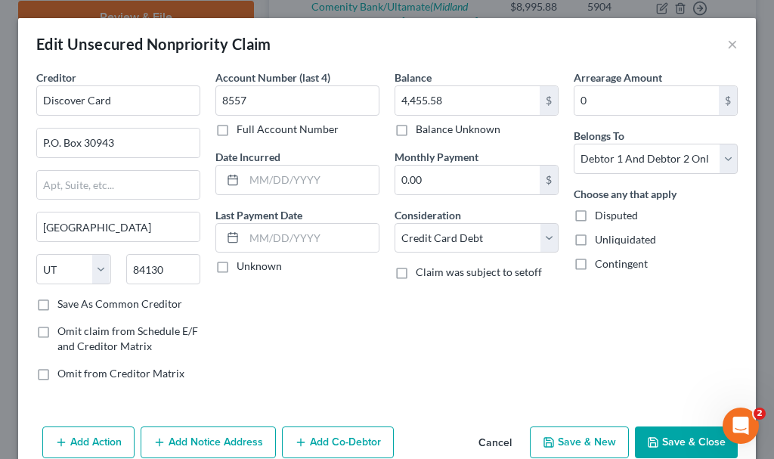
scroll to position [73, 0]
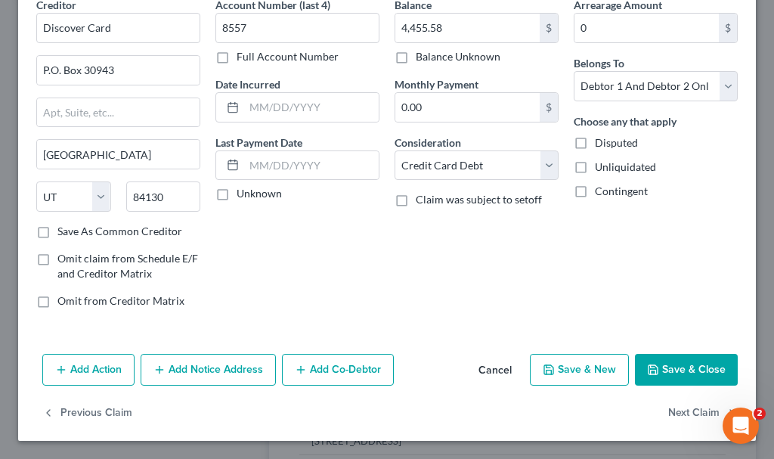
click at [213, 367] on button "Add Notice Address" at bounding box center [208, 370] width 135 height 32
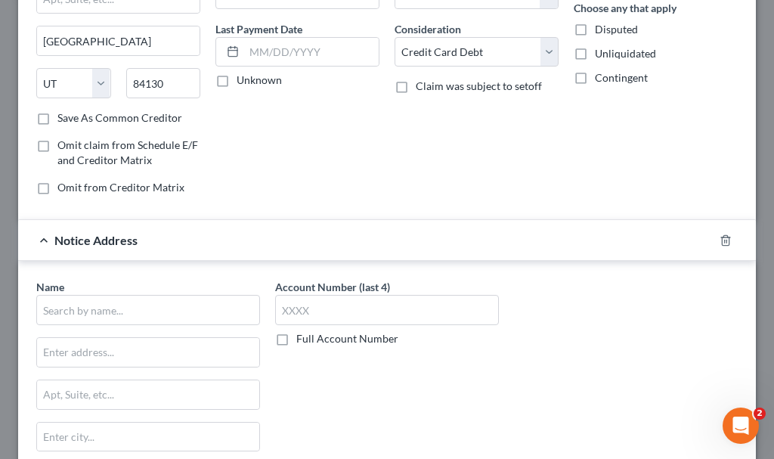
scroll to position [224, 0]
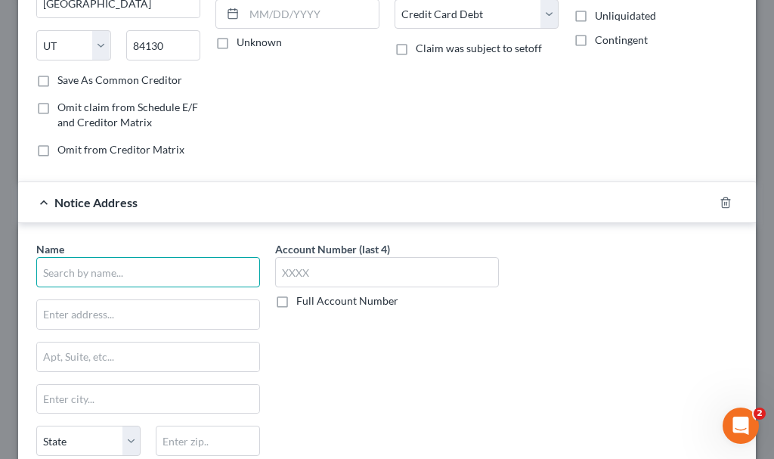
click at [123, 272] on input "text" at bounding box center [148, 272] width 224 height 30
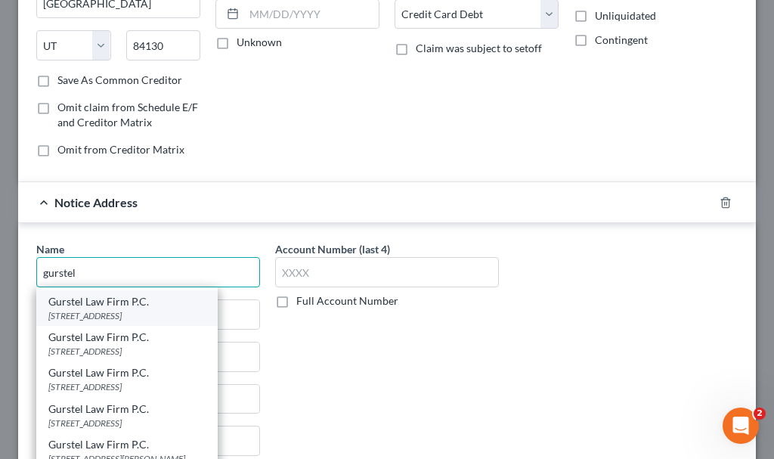
scroll to position [71, 0]
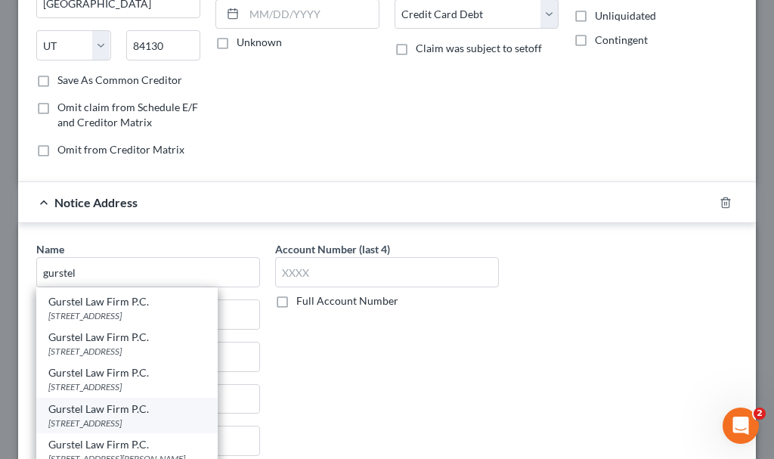
click at [110, 413] on div "Gurstel Law Firm P.C." at bounding box center [126, 408] width 157 height 15
type input "Gurstel Law Firm P.C."
type input "[STREET_ADDRESS]"
type input "[GEOGRAPHIC_DATA]"
select select "24"
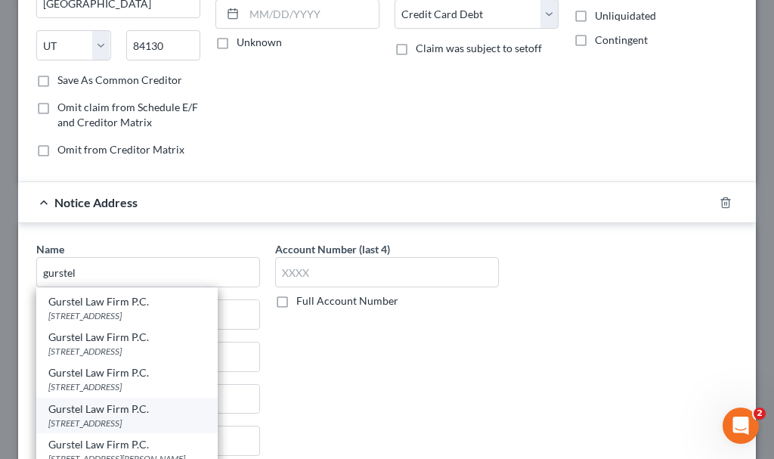
type input "55427"
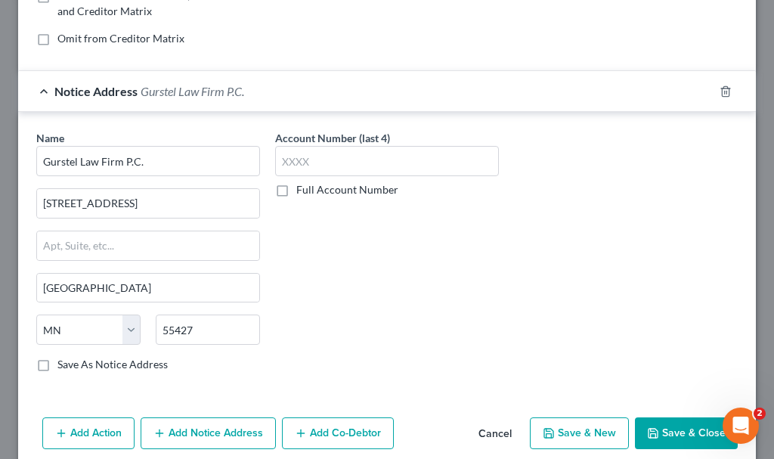
scroll to position [398, 0]
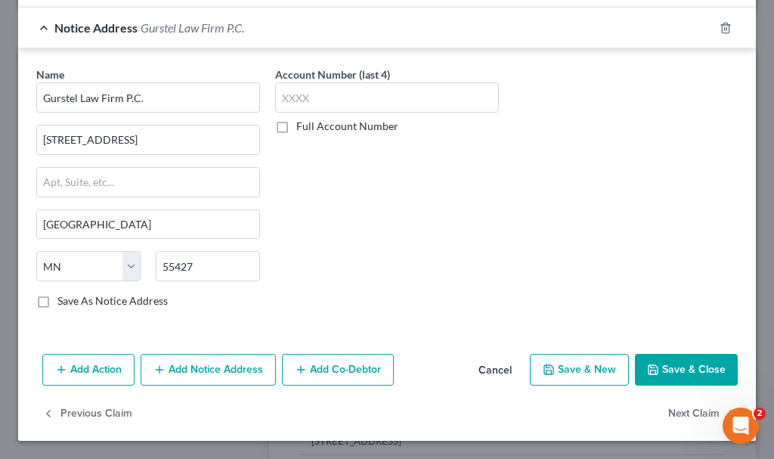
click at [91, 367] on button "Add Action" at bounding box center [88, 370] width 92 height 32
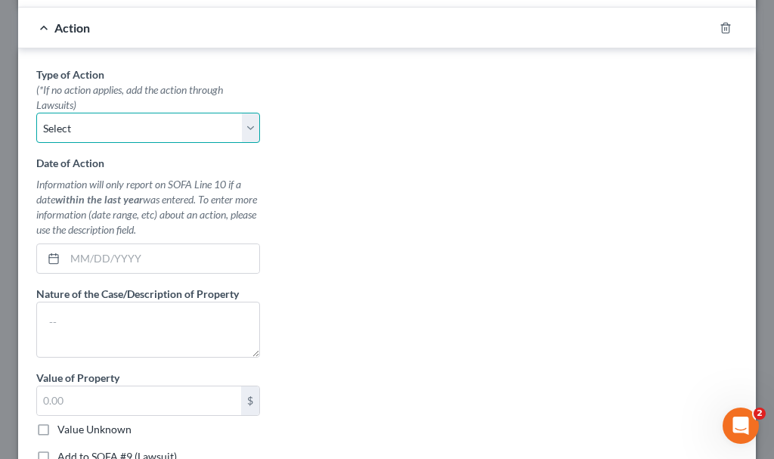
drag, startPoint x: 97, startPoint y: 128, endPoint x: 101, endPoint y: 141, distance: 14.3
click at [97, 127] on select "Select Repossession Garnishment Foreclosure Personal Injury Attached, Seized, O…" at bounding box center [148, 128] width 224 height 30
select select "1"
click at [36, 113] on select "Select Repossession Garnishment Foreclosure Personal Injury Attached, Seized, O…" at bounding box center [148, 128] width 224 height 30
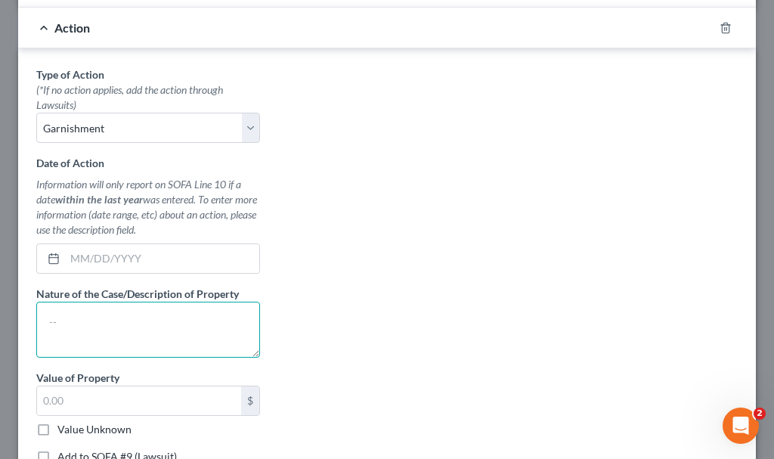
click at [107, 330] on textarea at bounding box center [148, 330] width 224 height 56
type textarea "small claims"
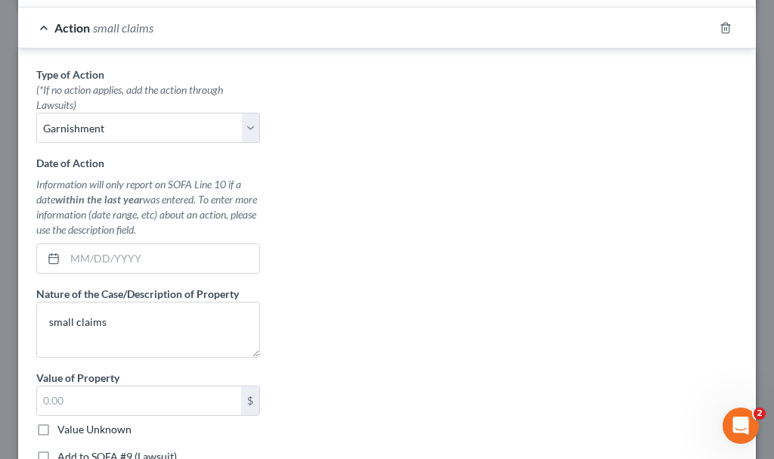
click at [57, 456] on label "Add to SOFA #9 (Lawsuit)" at bounding box center [116, 456] width 119 height 15
click at [63, 456] on input "Add to SOFA #9 (Lawsuit)" at bounding box center [68, 454] width 10 height 10
checkbox input "true"
select select "0"
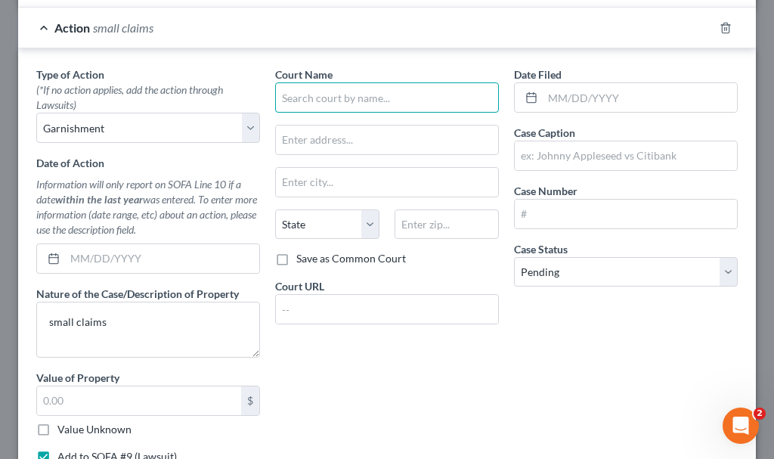
click at [377, 94] on input "text" at bounding box center [387, 97] width 224 height 30
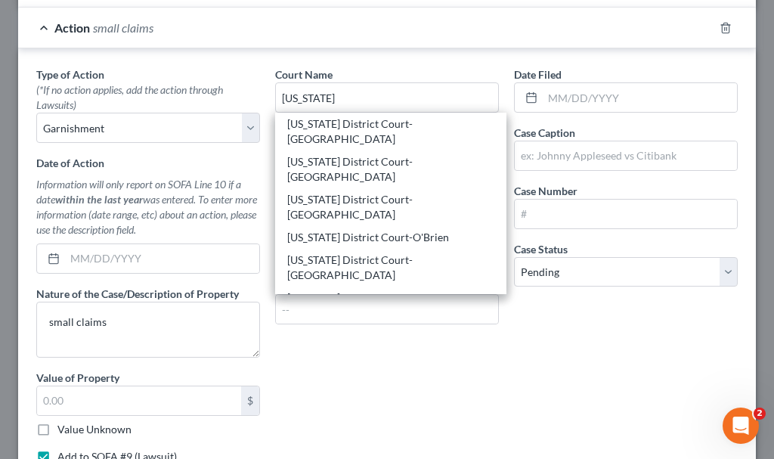
scroll to position [332, 0]
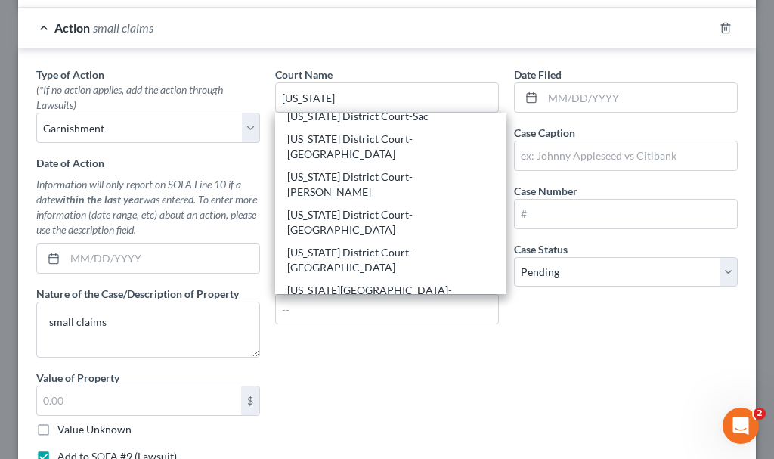
type input "[US_STATE] District Court-[GEOGRAPHIC_DATA]"
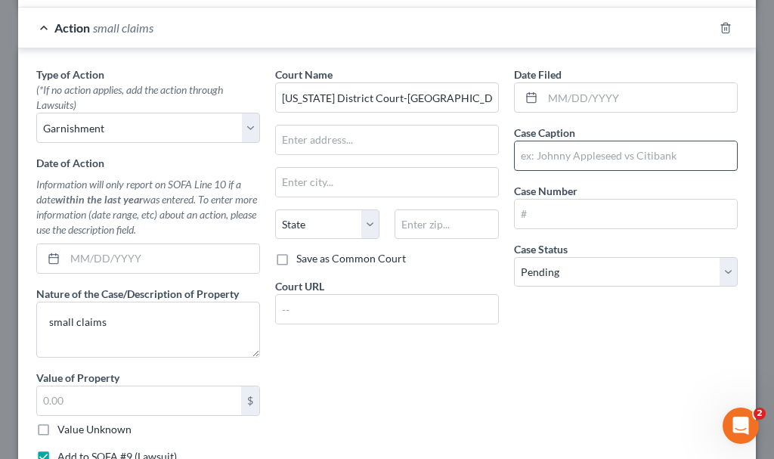
scroll to position [0, 0]
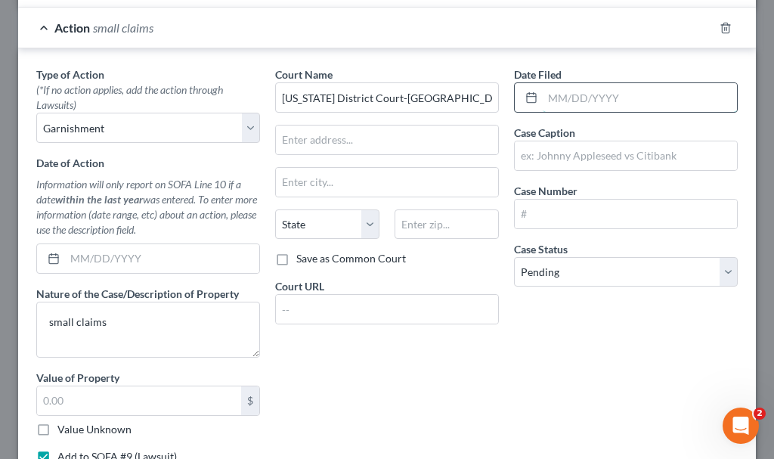
click at [567, 90] on input "text" at bounding box center [640, 97] width 194 height 29
type input "[DATE]"
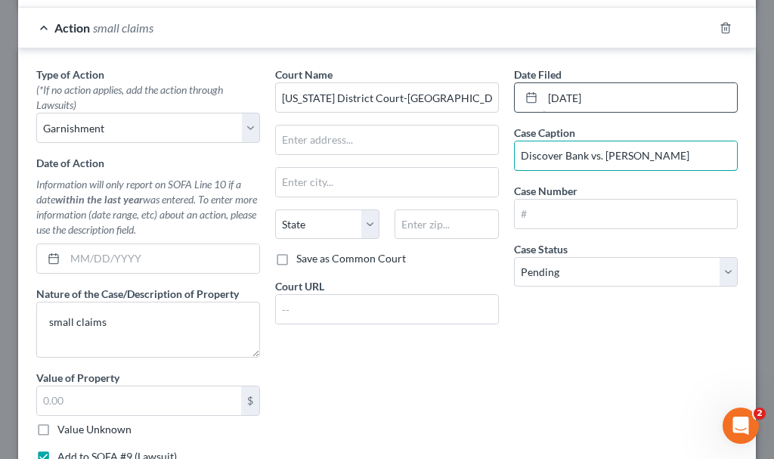
type input "Discover Bank vs. [PERSON_NAME]"
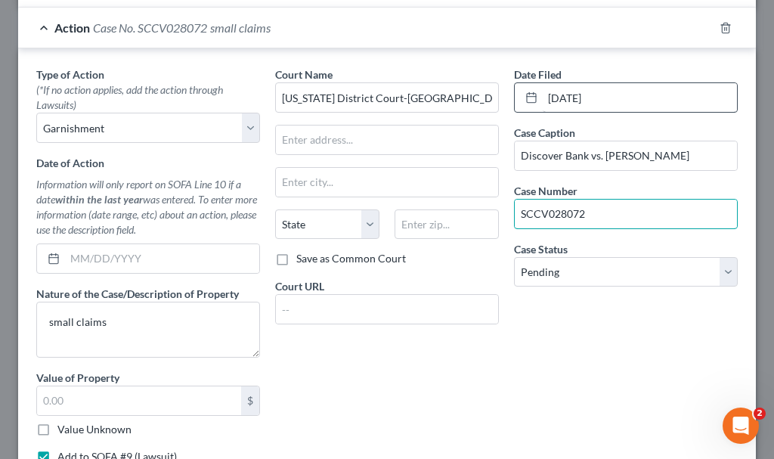
type input "SCCV028072"
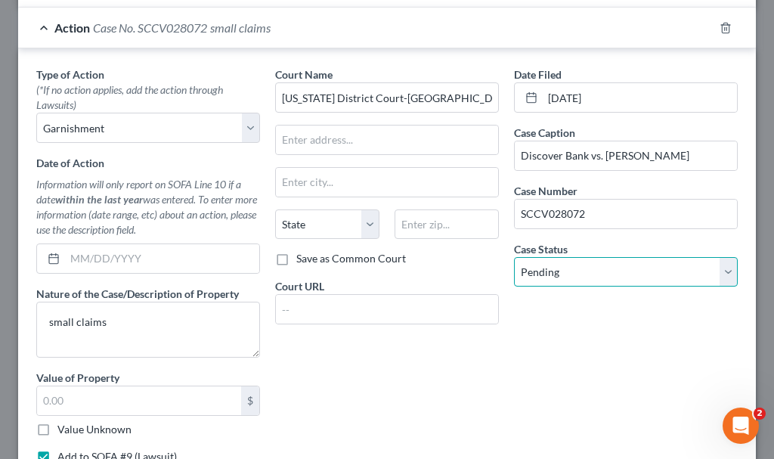
click at [586, 274] on select "Select Pending On Appeal Concluded" at bounding box center [626, 272] width 224 height 30
select select "2"
click at [514, 257] on select "Select Pending On Appeal Concluded" at bounding box center [626, 272] width 224 height 30
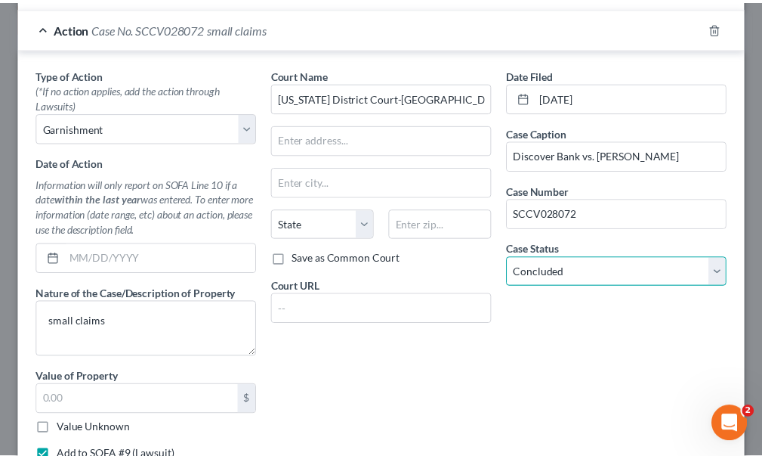
scroll to position [804, 0]
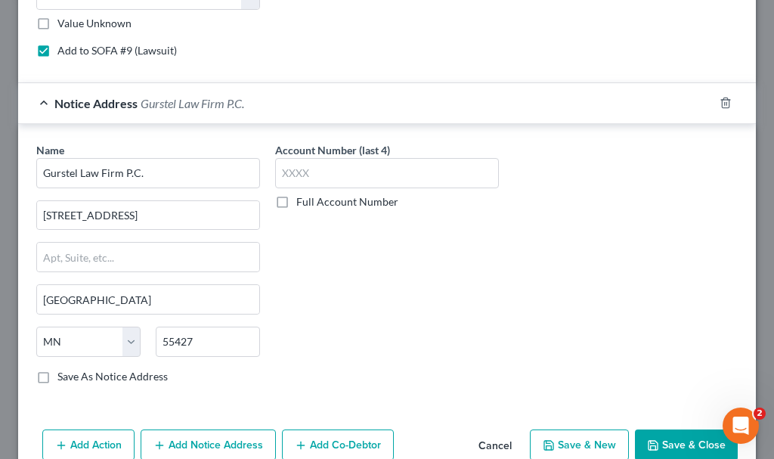
click at [655, 442] on button "Save & Close" at bounding box center [686, 445] width 103 height 32
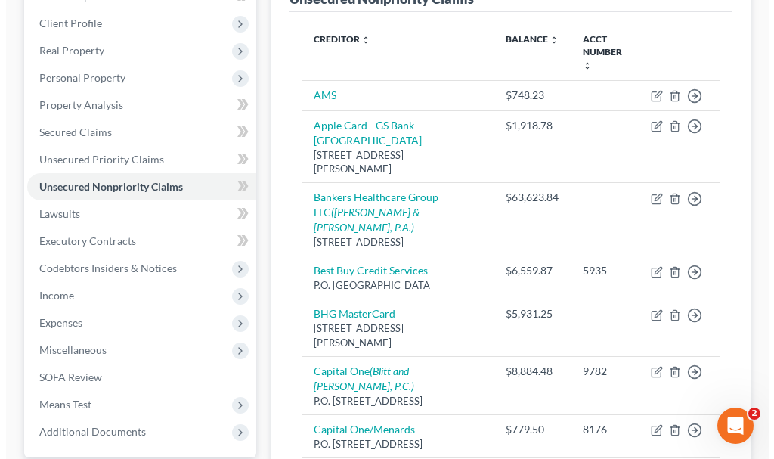
scroll to position [213, 0]
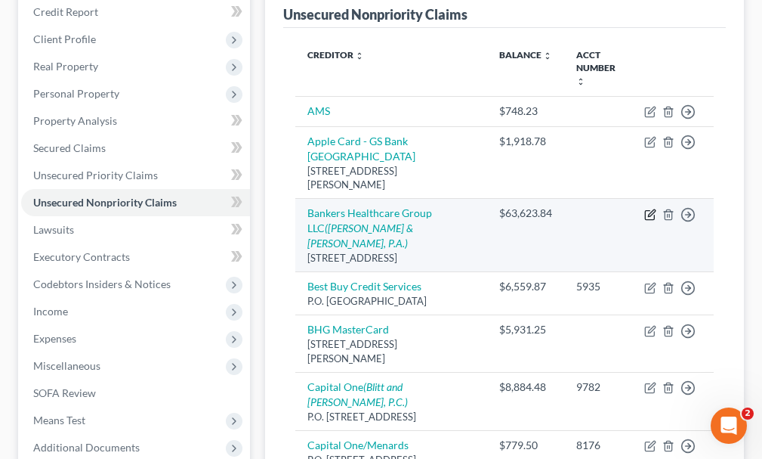
click at [649, 209] on icon "button" at bounding box center [651, 215] width 12 height 12
select select "9"
select select "2"
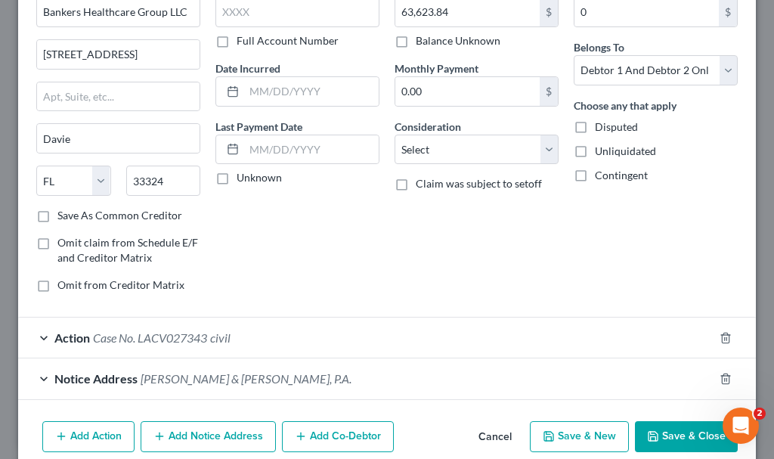
scroll to position [156, 0]
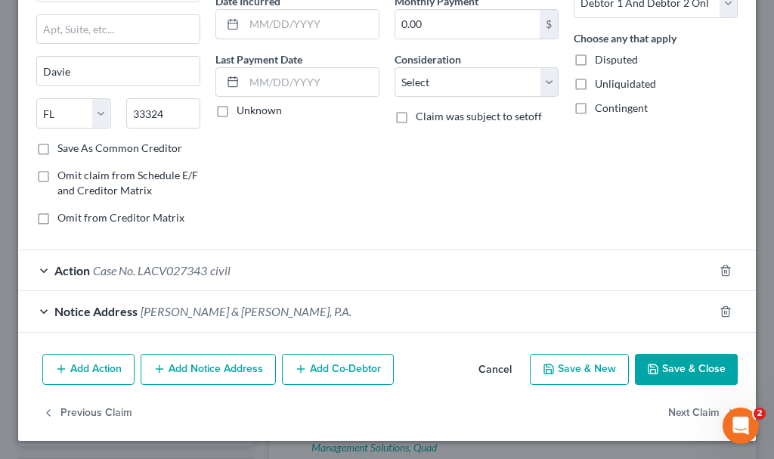
click at [169, 268] on span "Case No. LACV027343" at bounding box center [150, 270] width 114 height 14
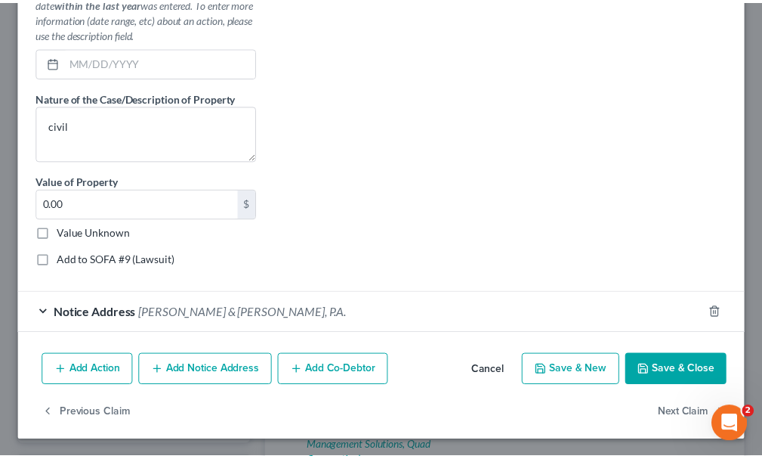
scroll to position [595, 0]
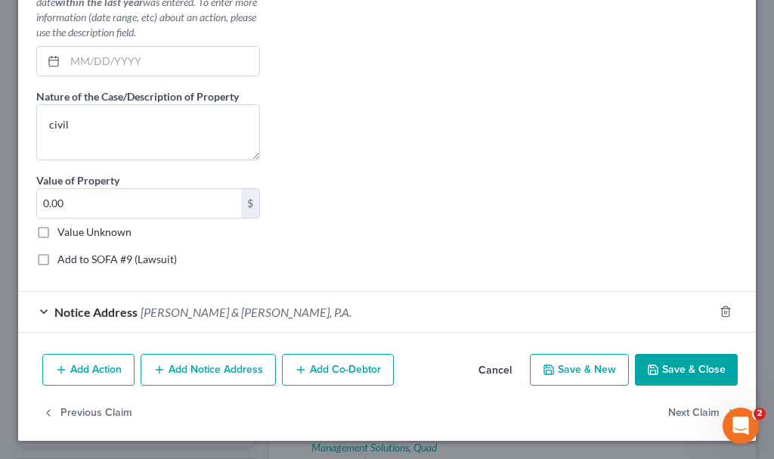
click at [57, 259] on label "Add to SOFA #9 (Lawsuit)" at bounding box center [116, 259] width 119 height 15
click at [63, 259] on input "Add to SOFA #9 (Lawsuit)" at bounding box center [68, 257] width 10 height 10
checkbox input "true"
select select "2"
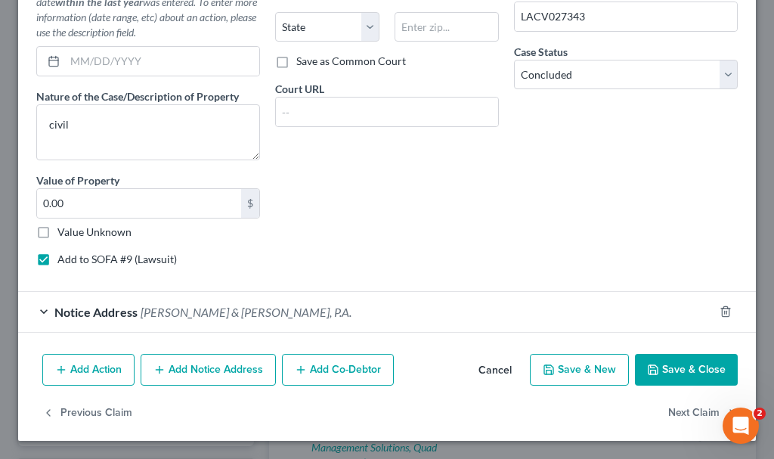
click at [662, 368] on button "Save & Close" at bounding box center [686, 370] width 103 height 32
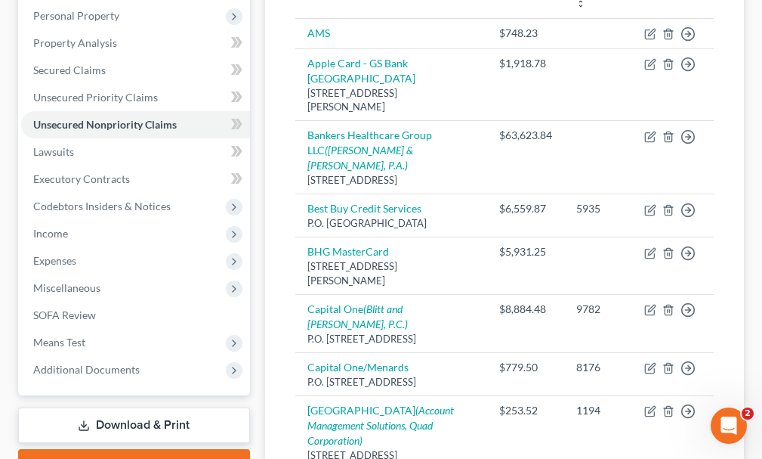
scroll to position [289, 0]
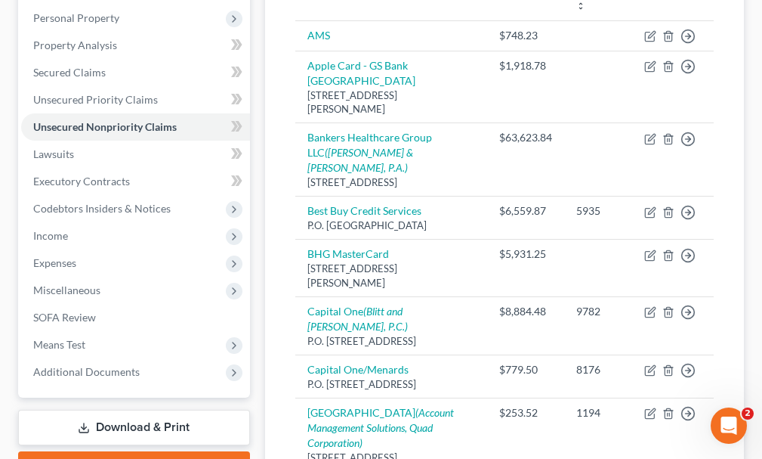
click at [117, 410] on link "Download & Print" at bounding box center [134, 428] width 232 height 36
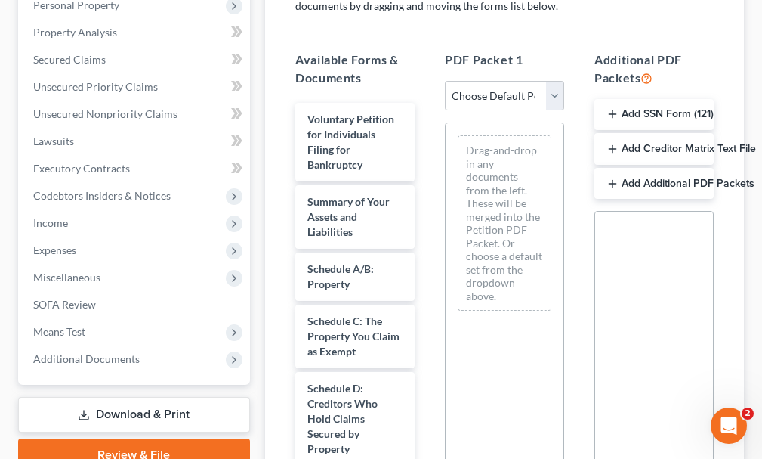
scroll to position [302, 0]
drag, startPoint x: 484, startPoint y: 61, endPoint x: 489, endPoint y: 80, distance: 19.4
click at [484, 80] on select "Choose Default Petition PDF Packet Complete Bankruptcy Petition (all forms and …" at bounding box center [504, 95] width 119 height 30
select select "0"
click at [445, 80] on select "Choose Default Petition PDF Packet Complete Bankruptcy Petition (all forms and …" at bounding box center [504, 95] width 119 height 30
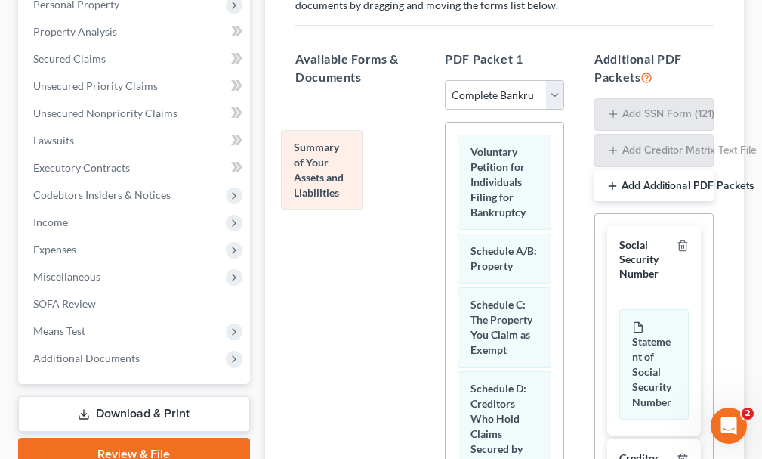
drag, startPoint x: 510, startPoint y: 246, endPoint x: 333, endPoint y: 169, distance: 192.6
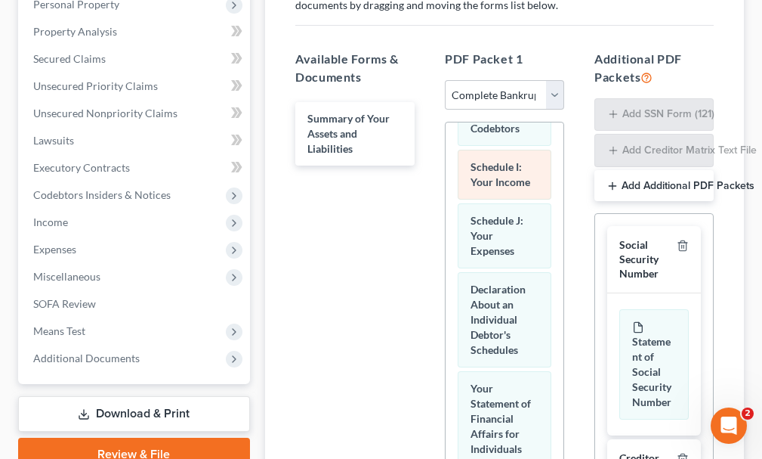
scroll to position [598, 0]
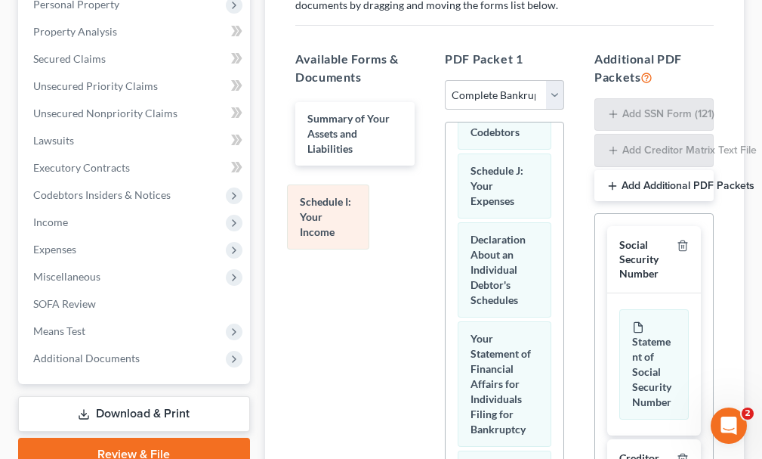
drag, startPoint x: 515, startPoint y: 211, endPoint x: 344, endPoint y: 209, distance: 170.8
click at [446, 209] on div "Schedule I: Your Income Voluntary Petition for Individuals Filing for Bankruptc…" at bounding box center [505, 389] width 118 height 1731
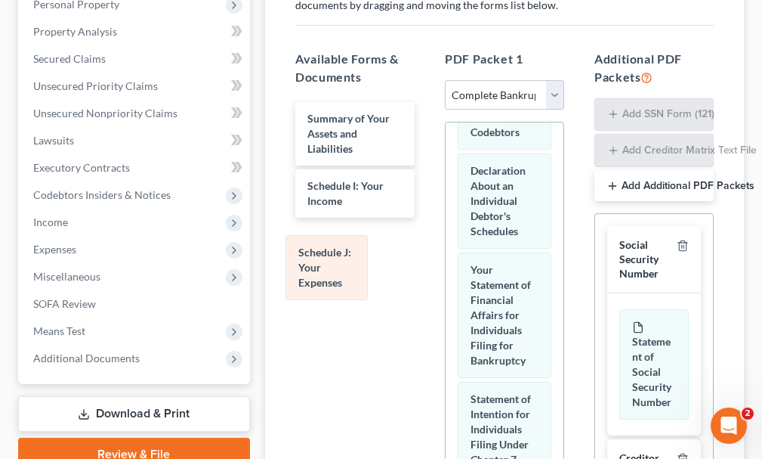
drag, startPoint x: 503, startPoint y: 217, endPoint x: 333, endPoint y: 264, distance: 176.4
click at [446, 264] on div "Schedule J: Your Expenses Voluntary Petition for Individuals Filing for Bankrup…" at bounding box center [505, 355] width 118 height 1662
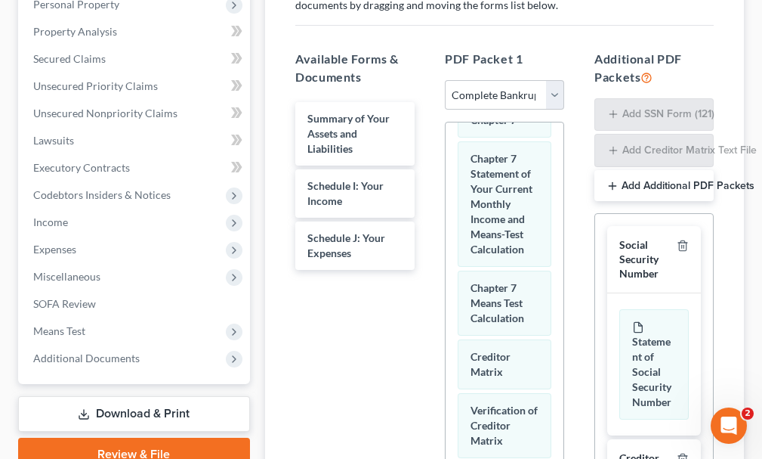
scroll to position [948, 0]
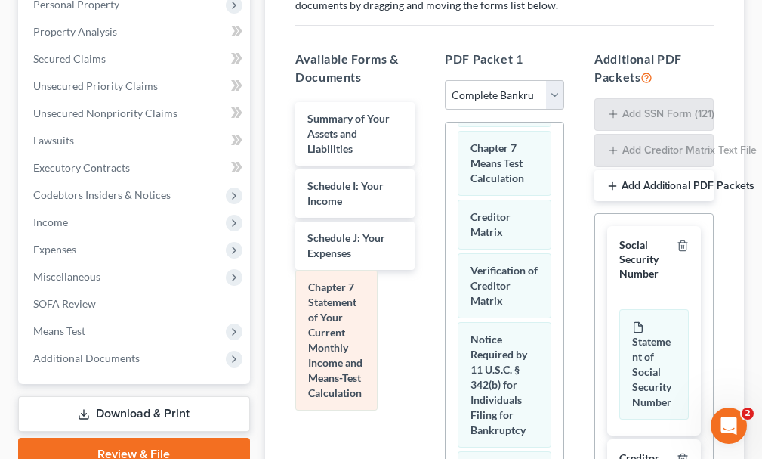
drag, startPoint x: 509, startPoint y: 237, endPoint x: 349, endPoint y: 310, distance: 175.2
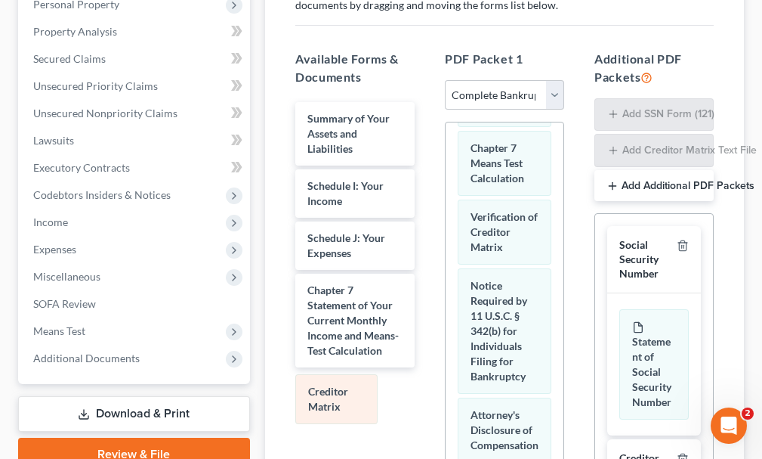
drag, startPoint x: 515, startPoint y: 277, endPoint x: 353, endPoint y: 388, distance: 195.8
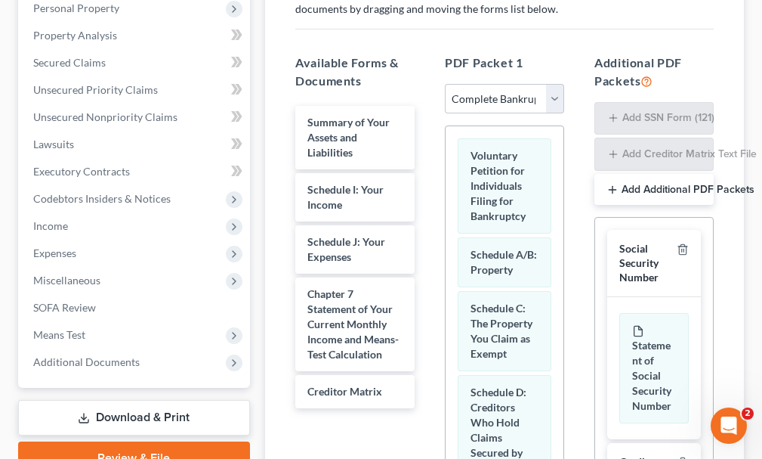
scroll to position [0, 0]
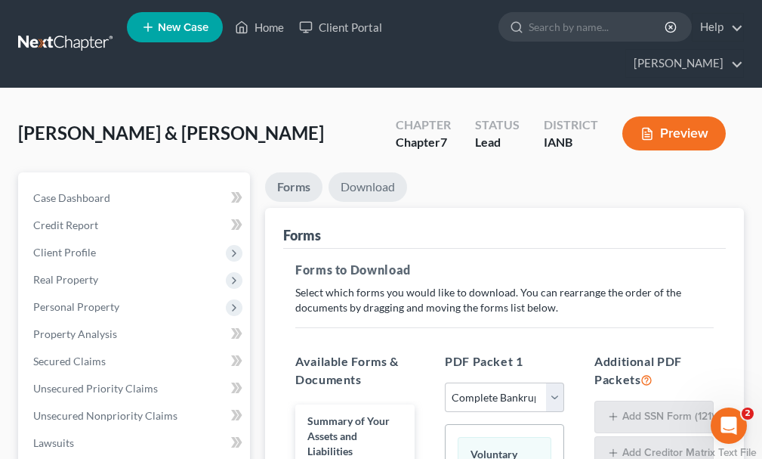
click at [370, 172] on link "Download" at bounding box center [368, 186] width 79 height 29
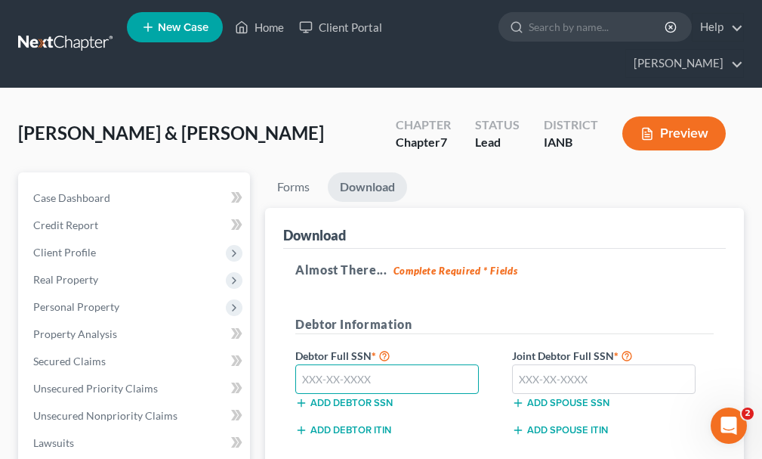
click at [380, 364] on input "text" at bounding box center [387, 379] width 184 height 30
type input "480-06-0324"
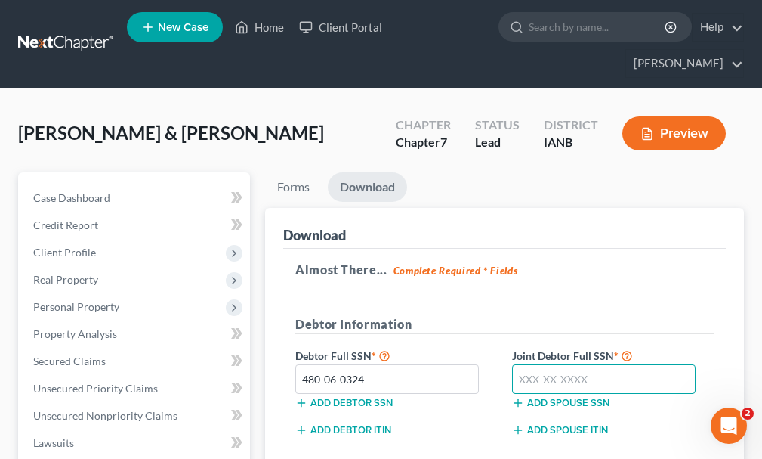
click at [573, 364] on input "text" at bounding box center [604, 379] width 184 height 30
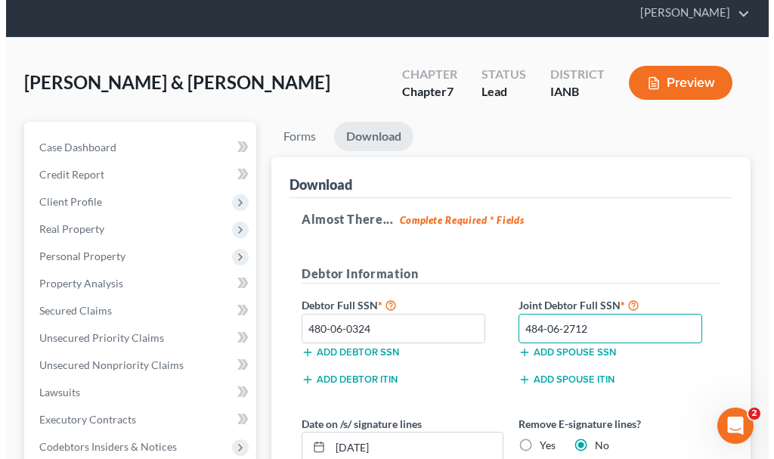
scroll to position [162, 0]
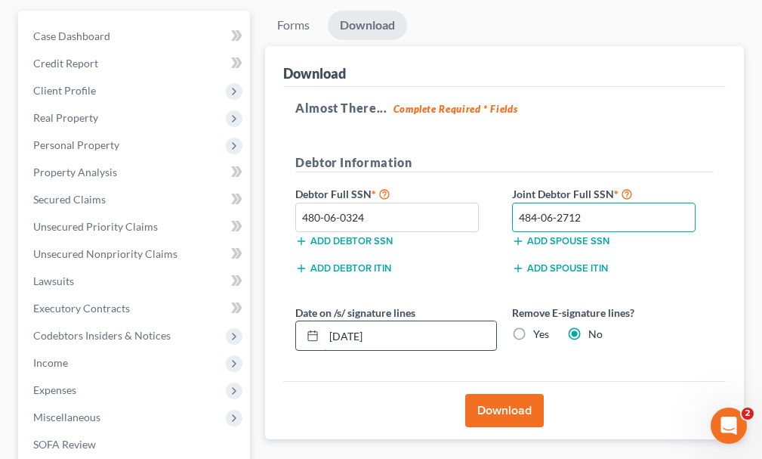
type input "484-06-2712"
drag, startPoint x: 397, startPoint y: 308, endPoint x: 480, endPoint y: 355, distance: 95.4
click at [289, 310] on div "Date on /s/ signature lines [DATE]" at bounding box center [396, 328] width 217 height 46
drag, startPoint x: 521, startPoint y: 301, endPoint x: 493, endPoint y: 389, distance: 93.0
click at [534, 326] on label "Yes" at bounding box center [542, 333] width 16 height 15
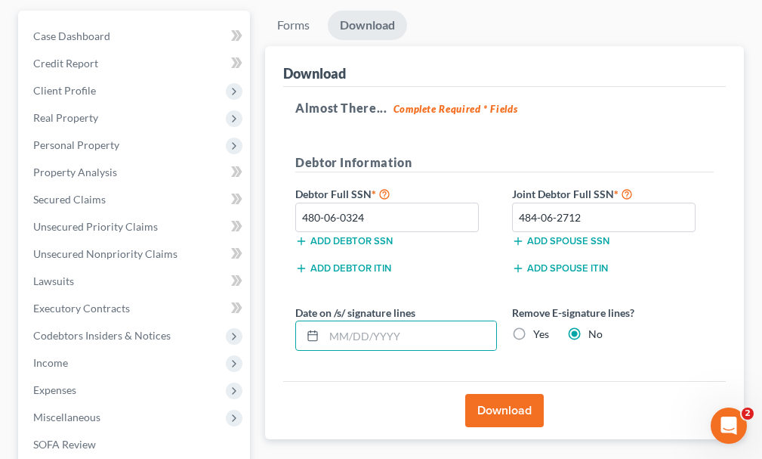
click at [540, 326] on input "Yes" at bounding box center [545, 331] width 10 height 10
radio input "true"
radio input "false"
click at [490, 394] on button "Download" at bounding box center [504, 410] width 79 height 33
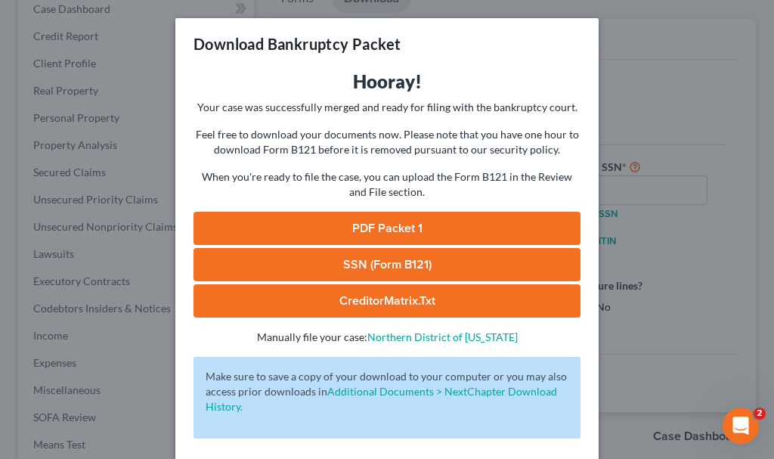
click at [286, 258] on link "SSN (Form B121)" at bounding box center [386, 264] width 387 height 33
click at [316, 222] on link "PDF Packet 1" at bounding box center [386, 228] width 387 height 33
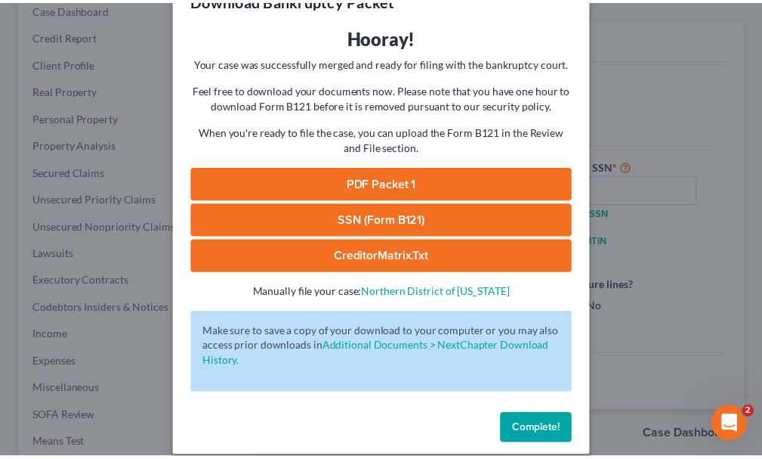
scroll to position [61, 0]
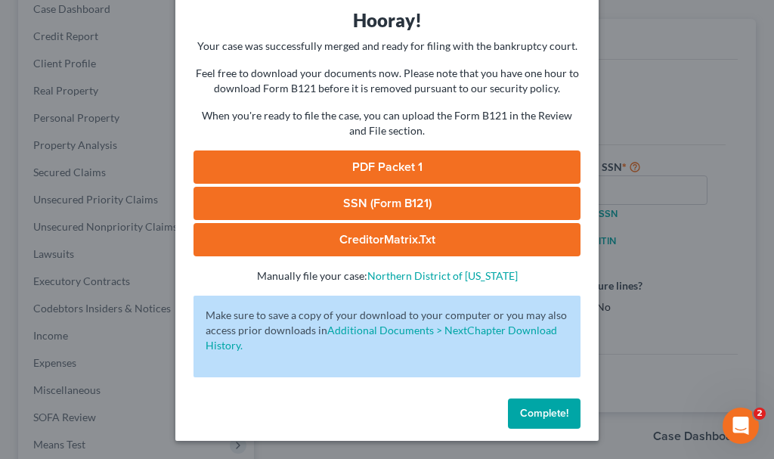
click at [537, 415] on span "Complete!" at bounding box center [544, 413] width 48 height 13
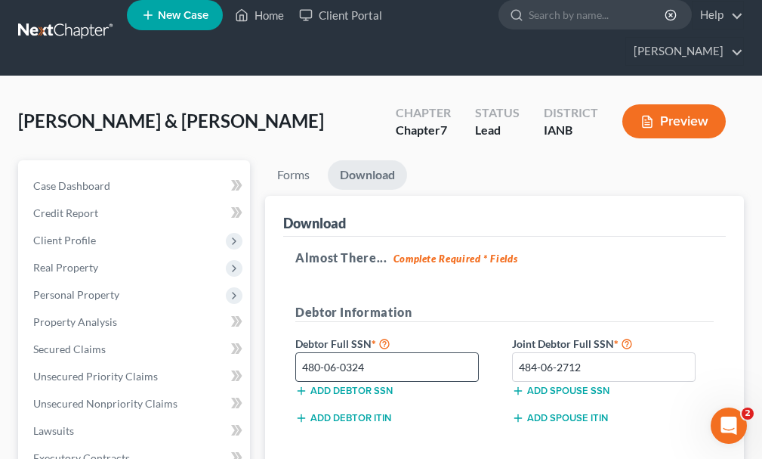
scroll to position [0, 0]
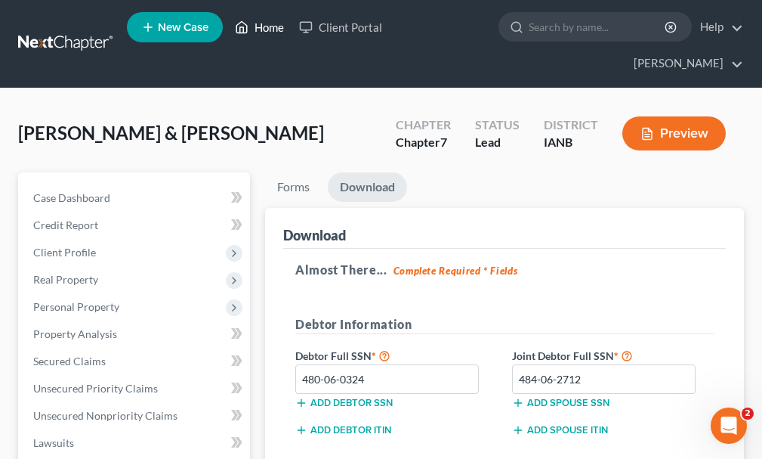
click at [273, 29] on link "Home" at bounding box center [259, 27] width 64 height 27
